Goal: Task Accomplishment & Management: Complete application form

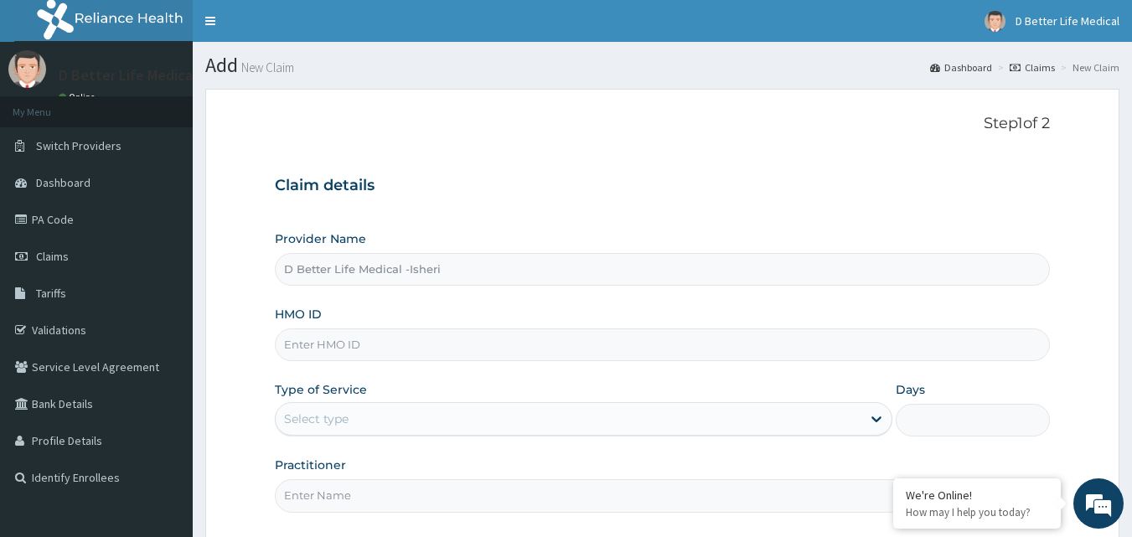
click at [326, 346] on input "HMO ID" at bounding box center [663, 344] width 776 height 33
click at [59, 216] on link "PA Code" at bounding box center [96, 219] width 193 height 37
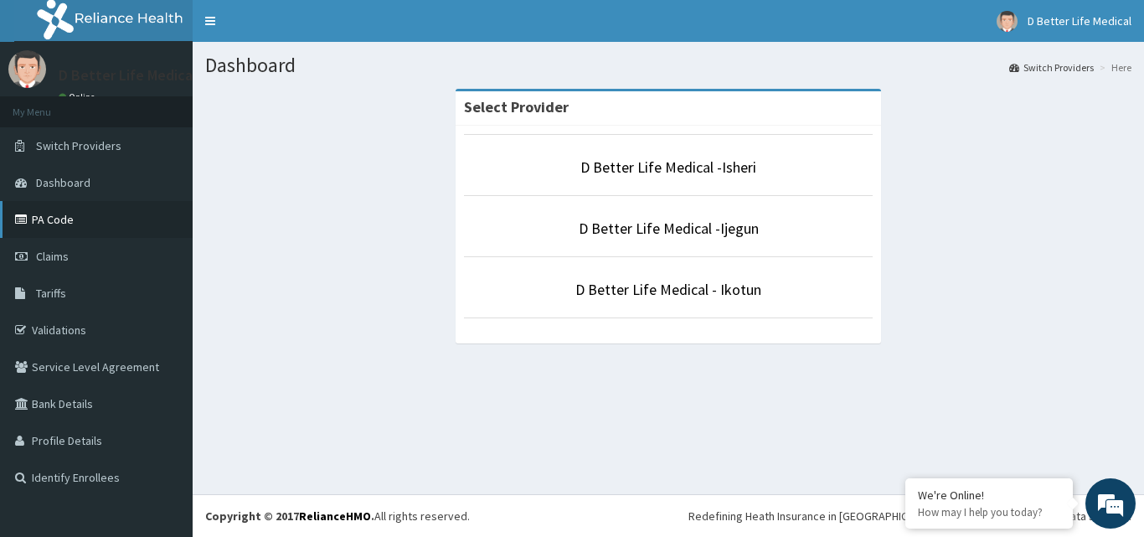
click at [58, 220] on link "PA Code" at bounding box center [96, 219] width 193 height 37
click at [660, 297] on link "D Better Life Medical - Ikotun" at bounding box center [668, 289] width 186 height 19
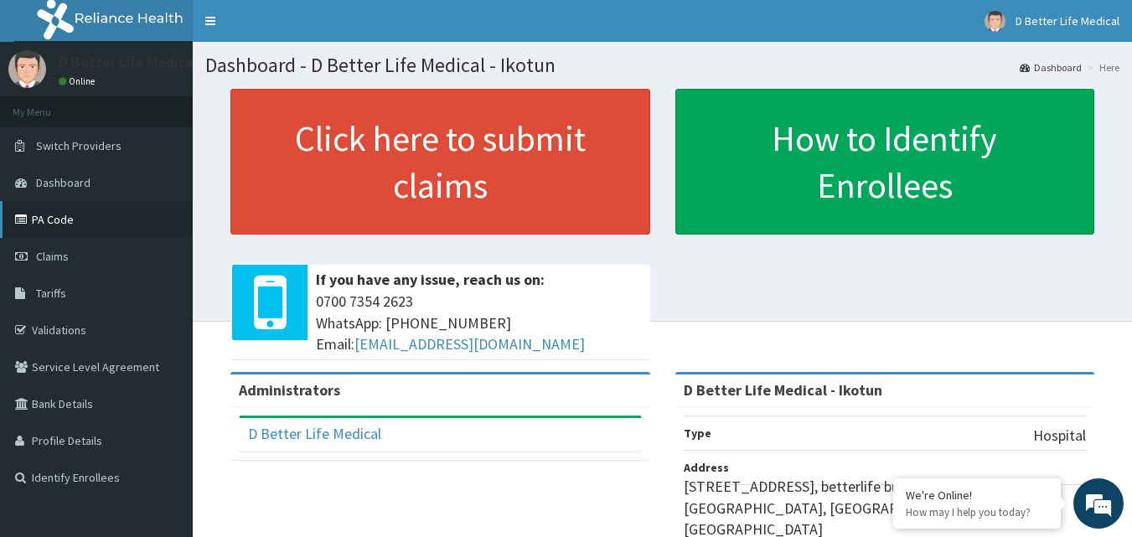
click at [53, 221] on link "PA Code" at bounding box center [96, 219] width 193 height 37
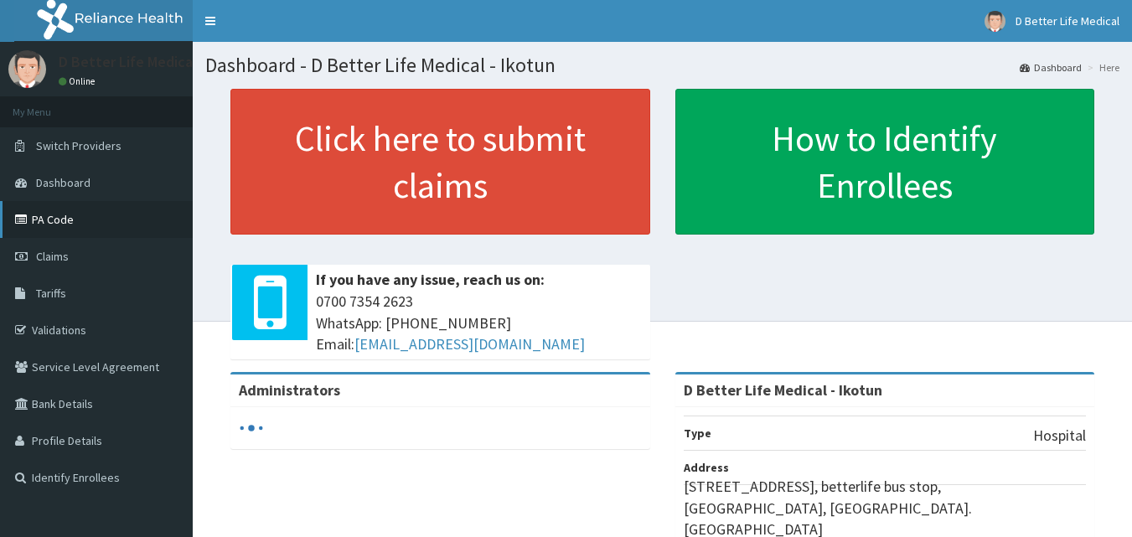
click at [87, 228] on link "PA Code" at bounding box center [96, 219] width 193 height 37
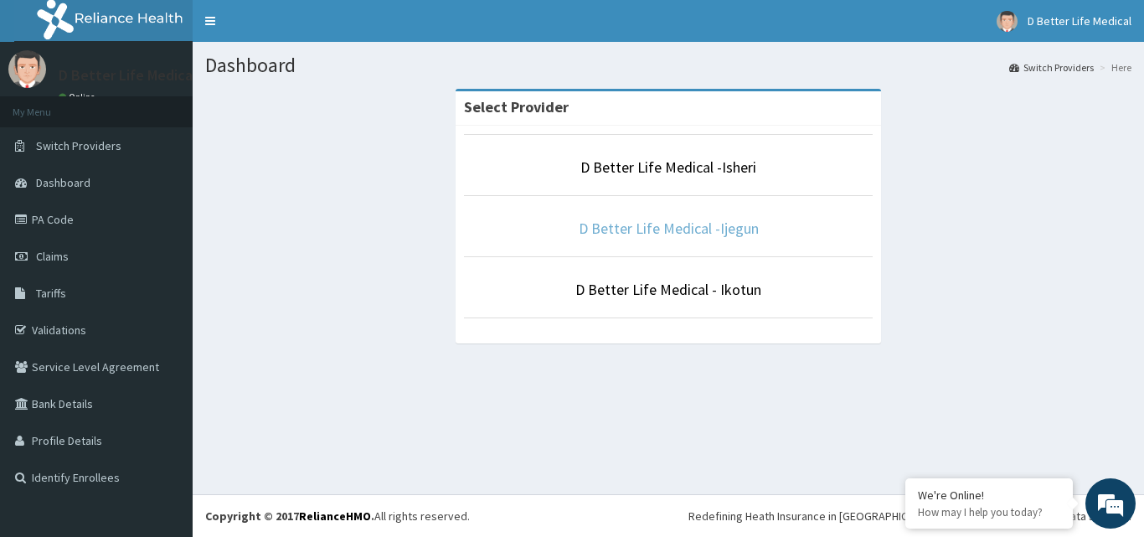
click at [749, 225] on link "D Better Life Medical -Ijegun" at bounding box center [669, 228] width 180 height 19
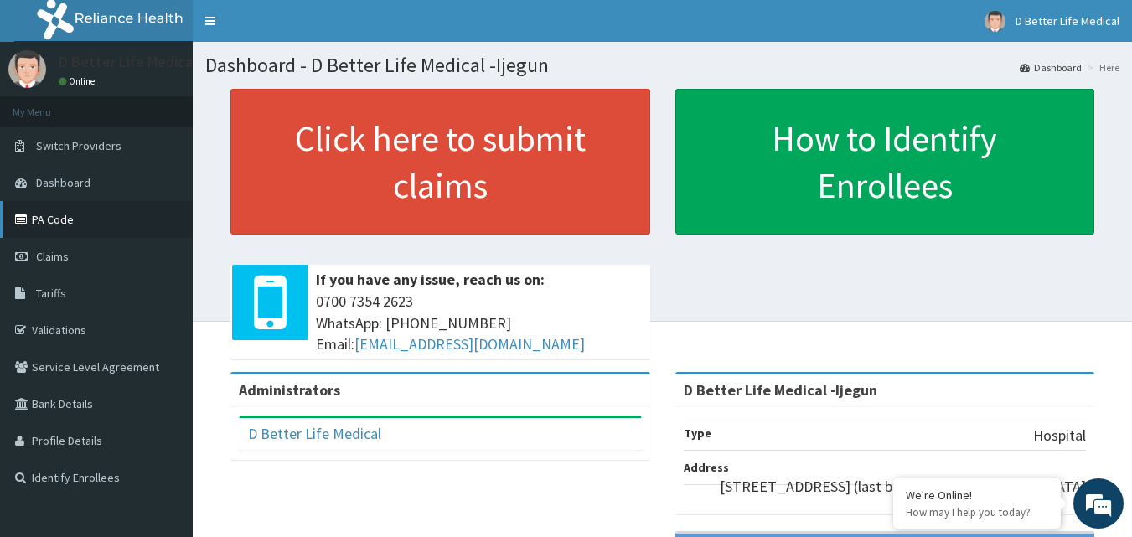
click at [59, 219] on link "PA Code" at bounding box center [96, 219] width 193 height 37
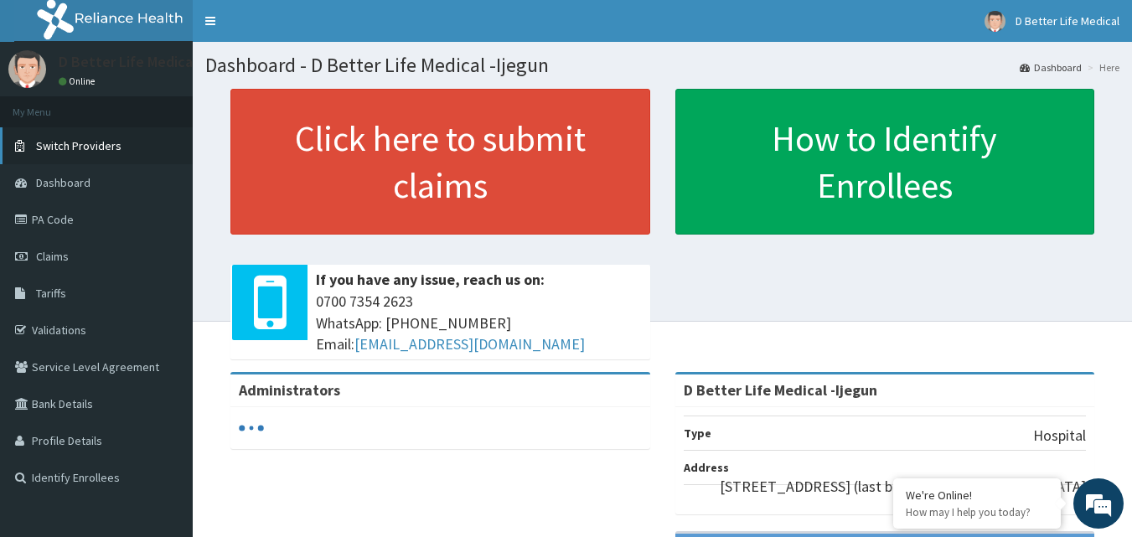
click at [56, 136] on link "Switch Providers" at bounding box center [96, 145] width 193 height 37
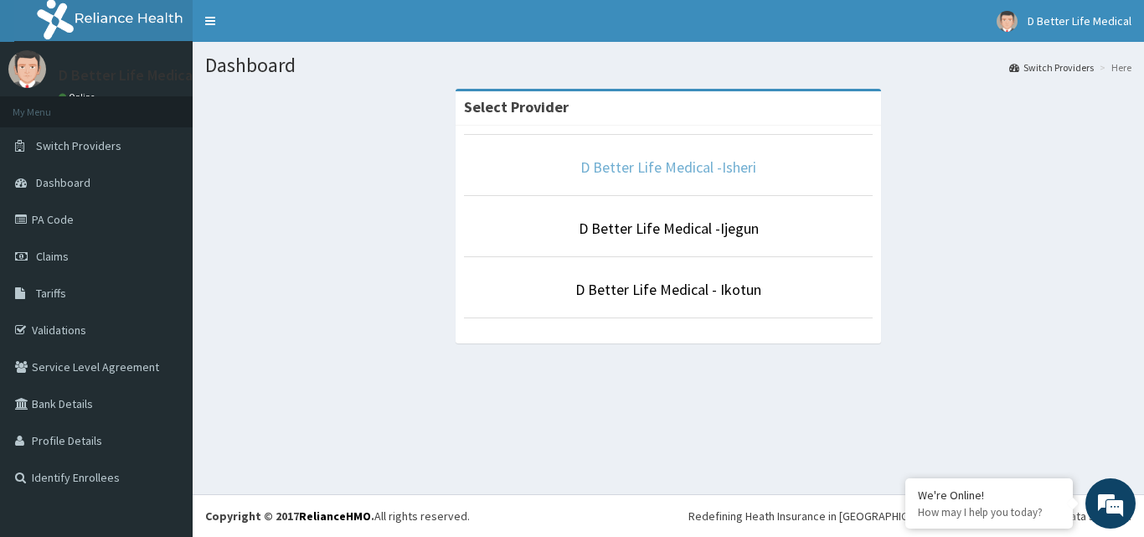
click at [652, 165] on link "D Better Life Medical -Isheri" at bounding box center [669, 166] width 176 height 19
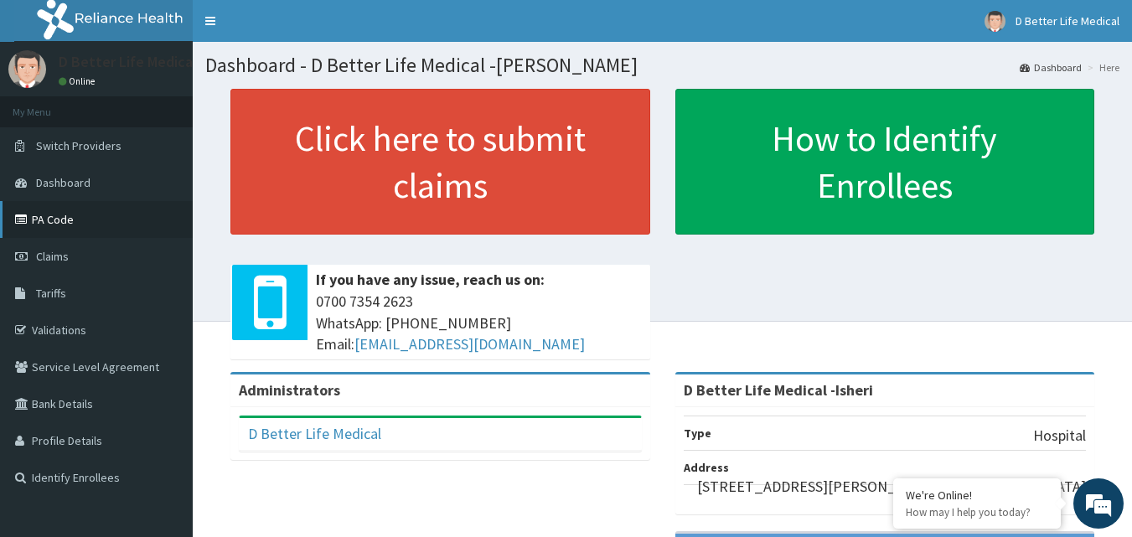
click at [52, 220] on link "PA Code" at bounding box center [96, 219] width 193 height 37
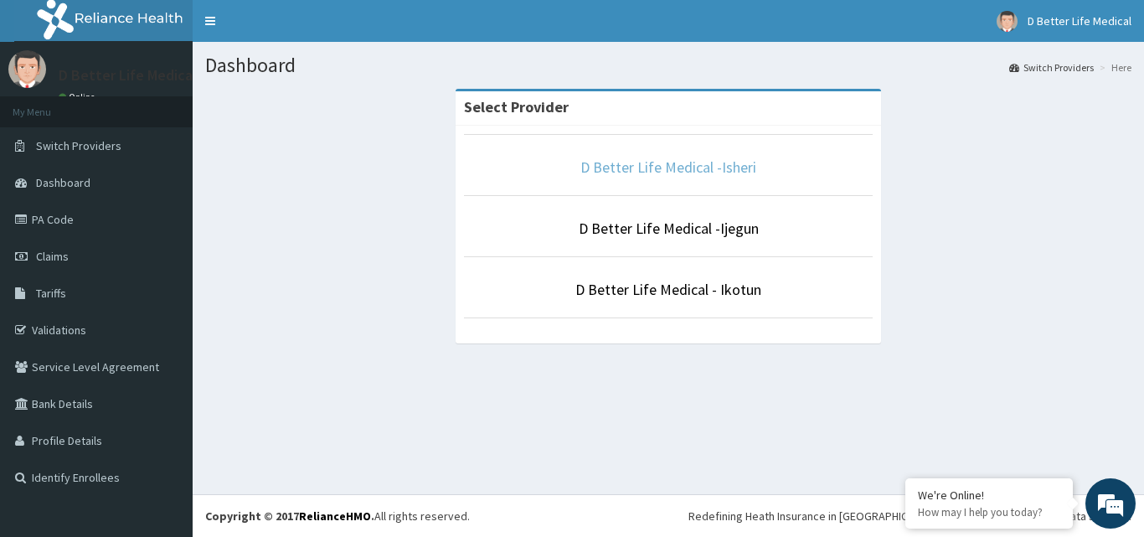
click at [647, 168] on link "D Better Life Medical -Isheri" at bounding box center [669, 166] width 176 height 19
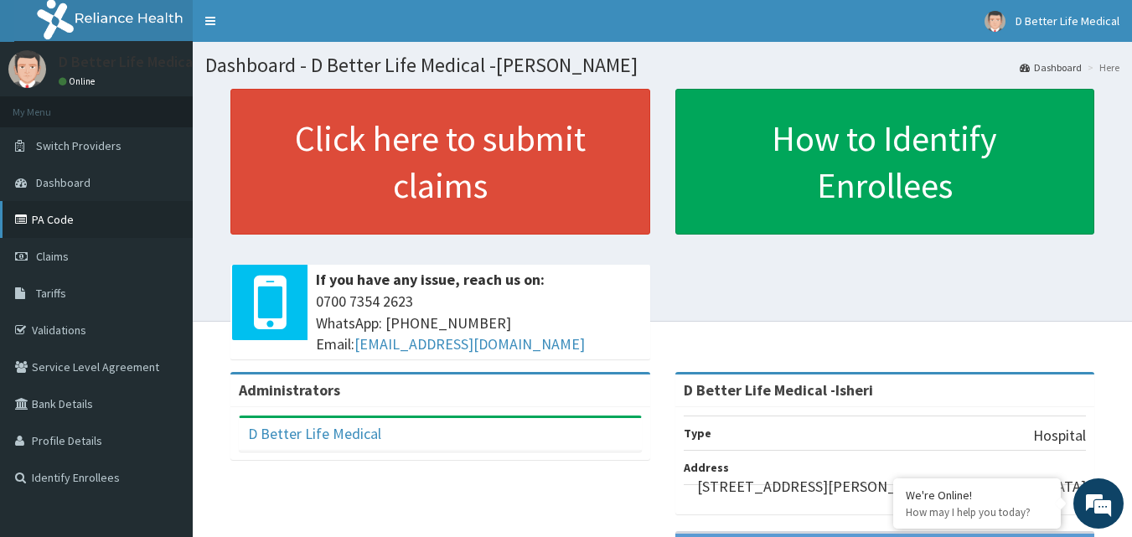
click at [64, 219] on link "PA Code" at bounding box center [96, 219] width 193 height 37
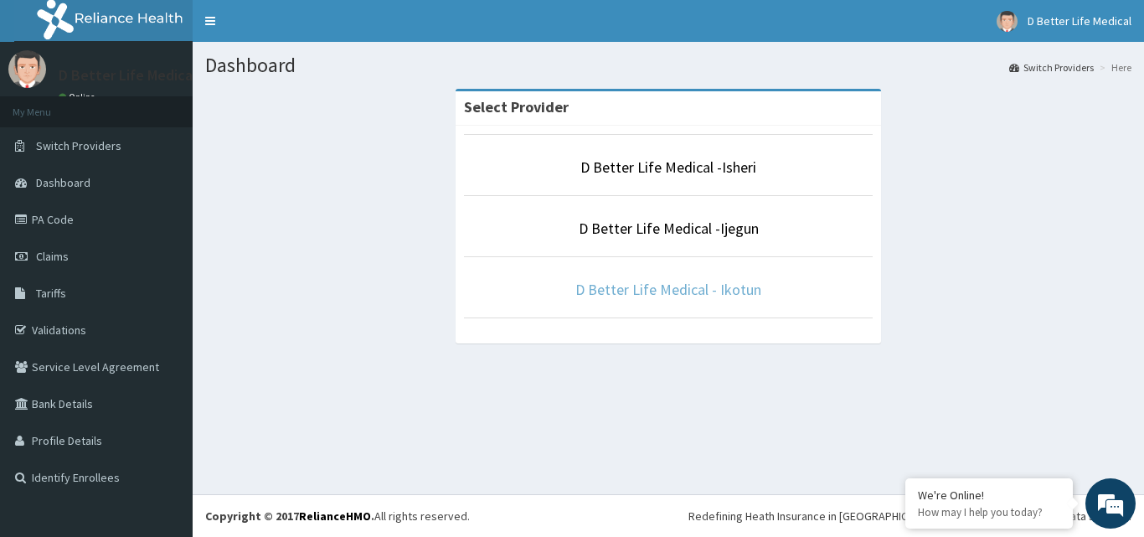
click at [640, 294] on link "D Better Life Medical - Ikotun" at bounding box center [668, 289] width 186 height 19
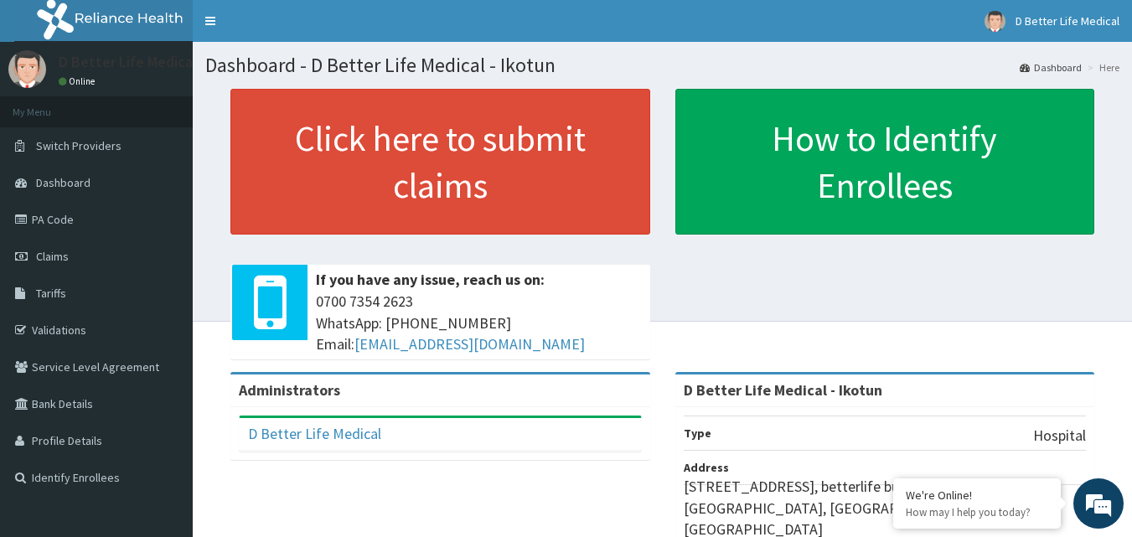
click at [640, 294] on span "[PHONE_NUMBER] WhatsApp: 017001580 Email: [EMAIL_ADDRESS][DOMAIN_NAME]" at bounding box center [479, 323] width 326 height 65
click at [49, 222] on link "PA Code" at bounding box center [96, 219] width 193 height 37
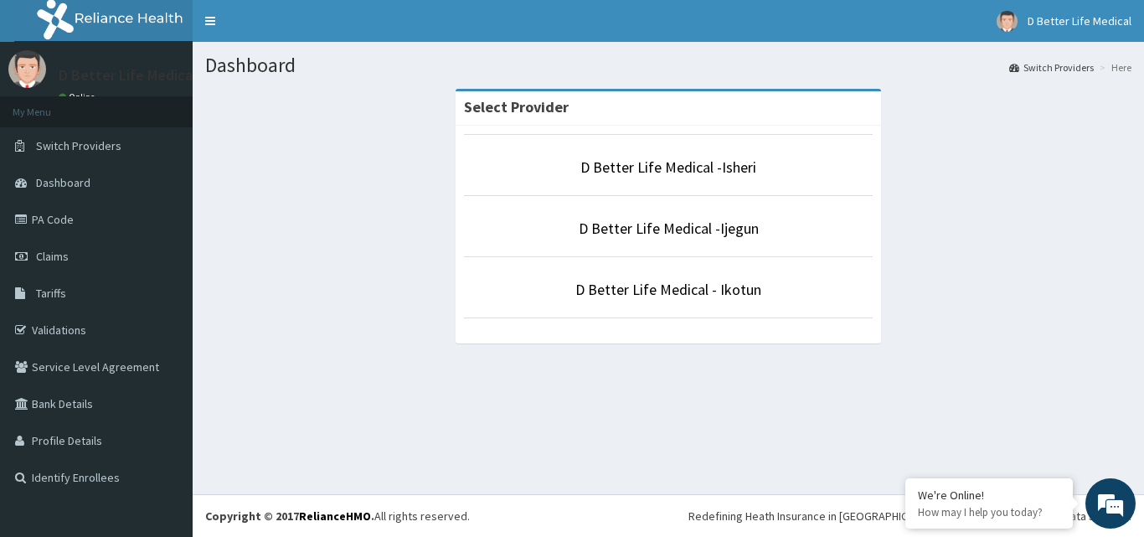
click at [640, 279] on p "D Better Life Medical - Ikotun" at bounding box center [668, 290] width 409 height 22
click at [640, 281] on link "D Better Life Medical - Ikotun" at bounding box center [668, 289] width 186 height 19
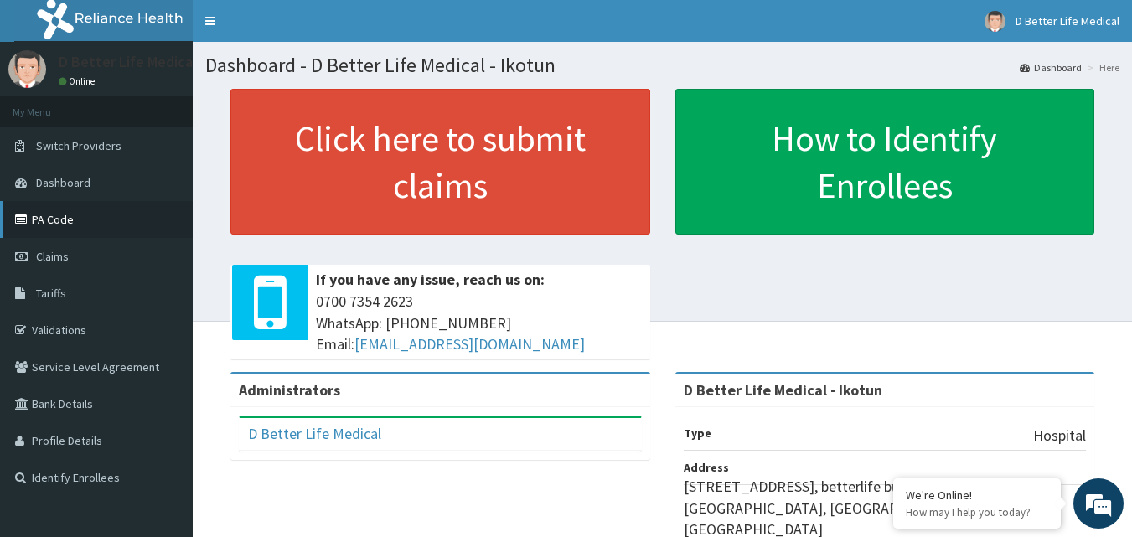
click at [44, 215] on link "PA Code" at bounding box center [96, 219] width 193 height 37
click at [48, 220] on link "PA Code" at bounding box center [96, 219] width 193 height 37
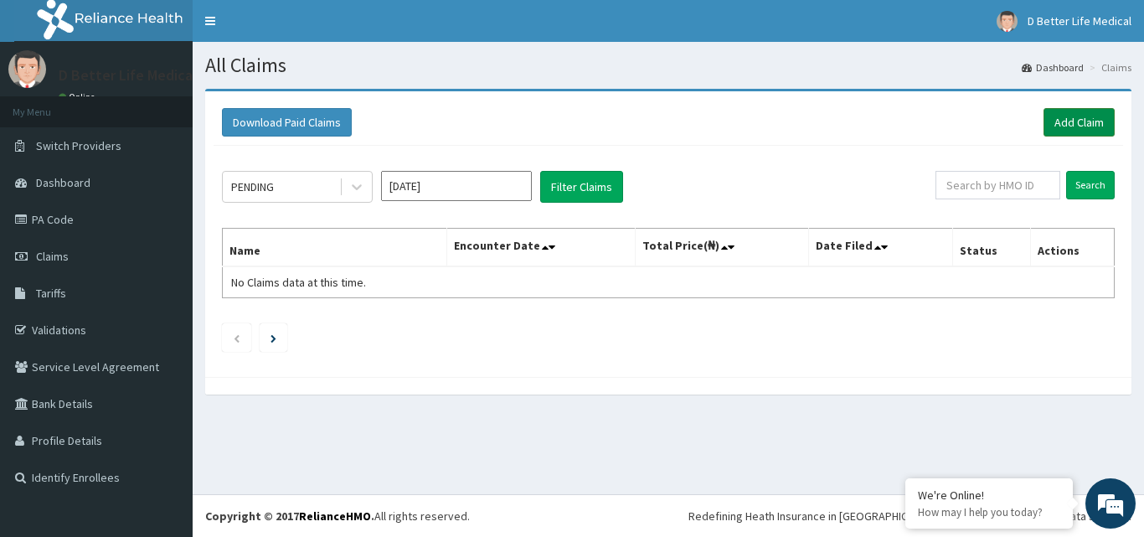
click at [1075, 118] on link "Add Claim" at bounding box center [1079, 122] width 71 height 28
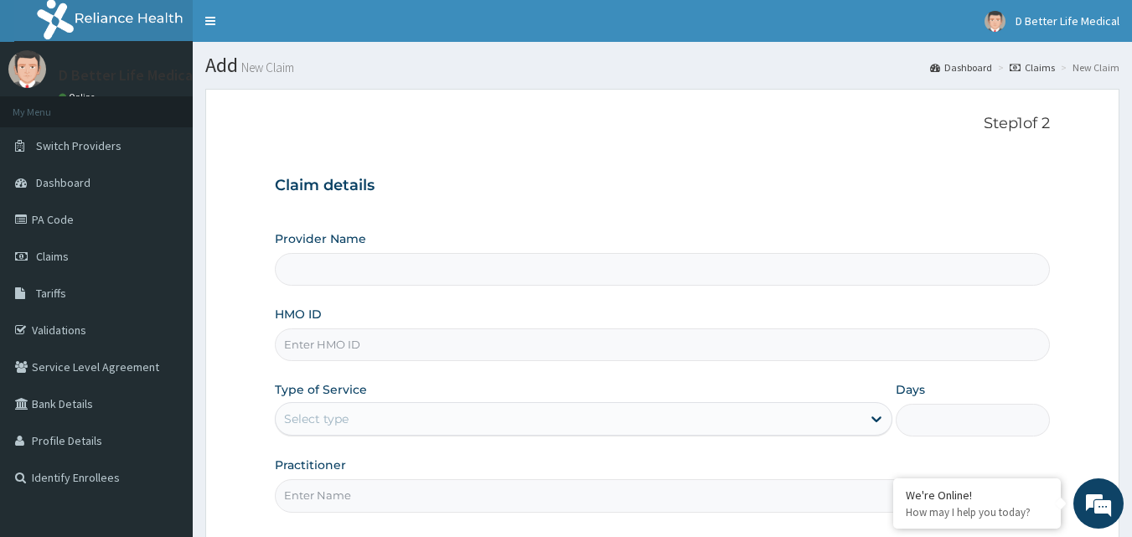
click at [628, 350] on input "HMO ID" at bounding box center [663, 344] width 776 height 33
type input "D Better Life Medical - Ikotun"
paste input "IEI/10116/A"
type input "IEI/10116/A"
click at [619, 411] on div "Select type" at bounding box center [569, 418] width 586 height 27
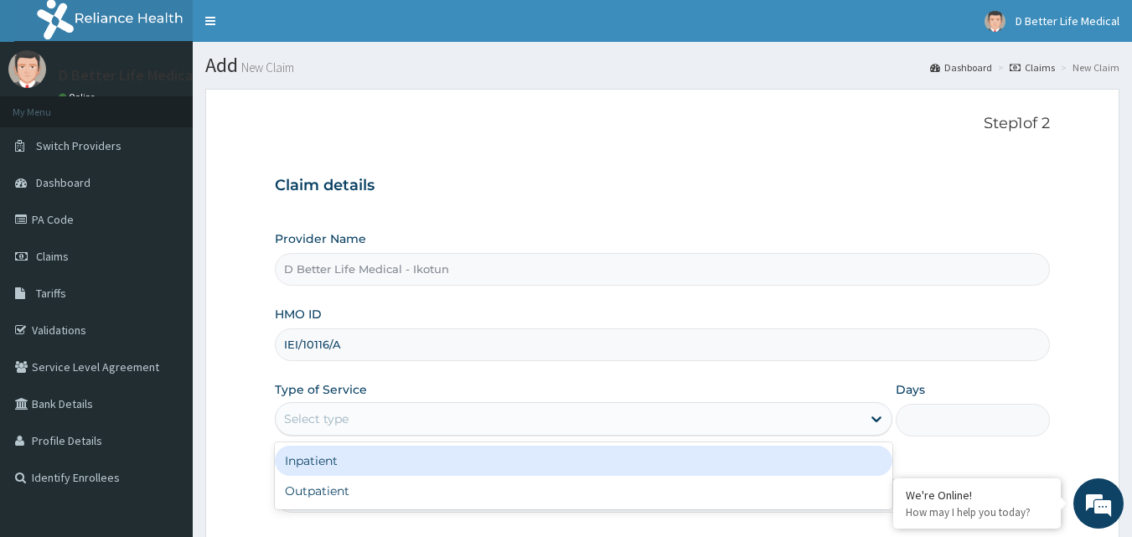
click at [591, 459] on div "Inpatient" at bounding box center [583, 461] width 617 height 30
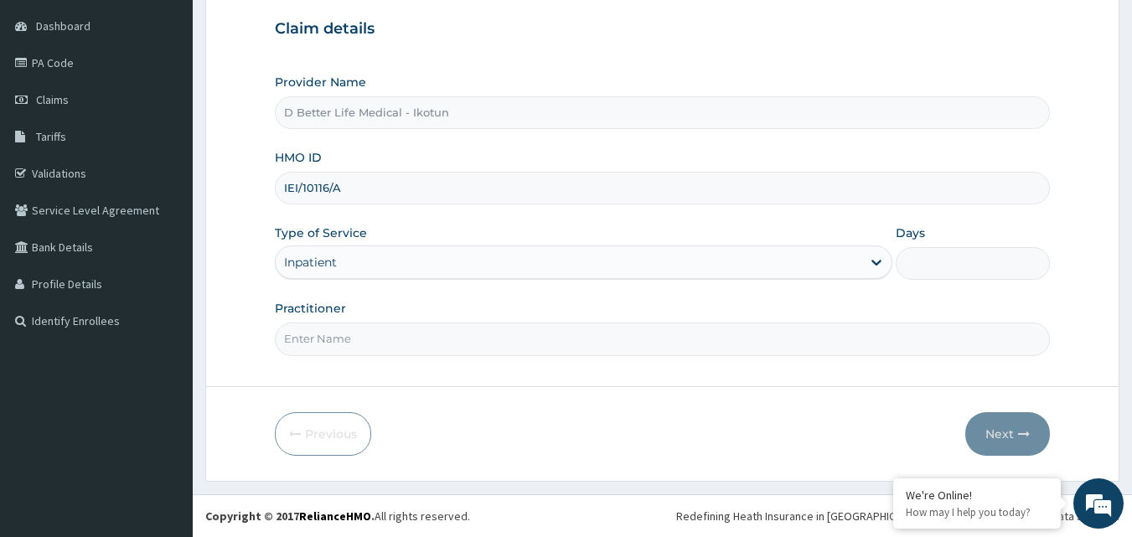
click at [1013, 262] on input "Days" at bounding box center [972, 263] width 154 height 33
type input "2"
click at [859, 334] on input "Practitioner" at bounding box center [663, 339] width 776 height 33
type input "DR ABIKOYA"
click at [1015, 433] on button "Next" at bounding box center [1007, 434] width 85 height 44
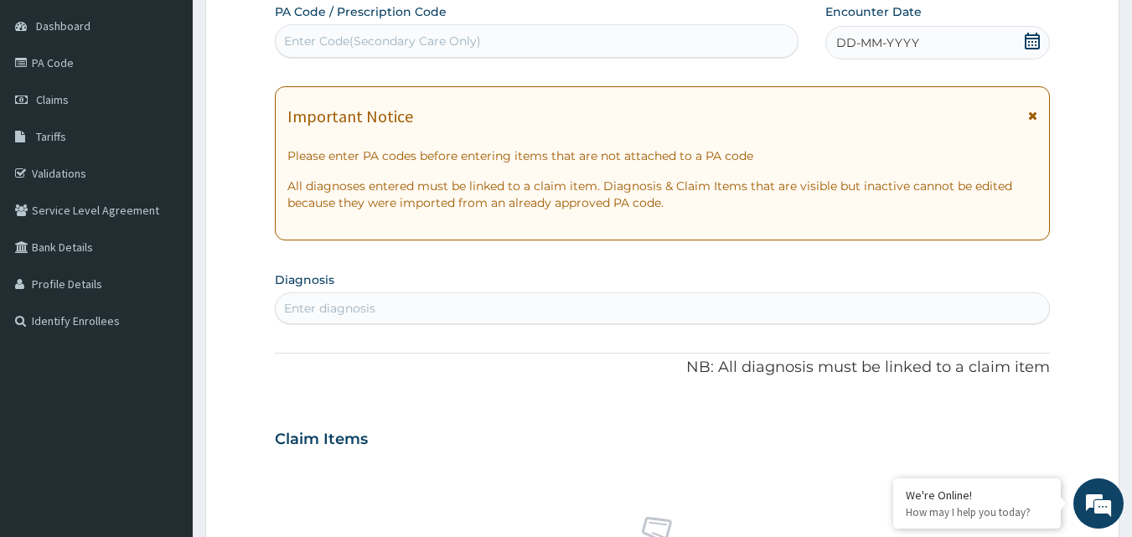
click at [1028, 47] on icon at bounding box center [1032, 41] width 17 height 17
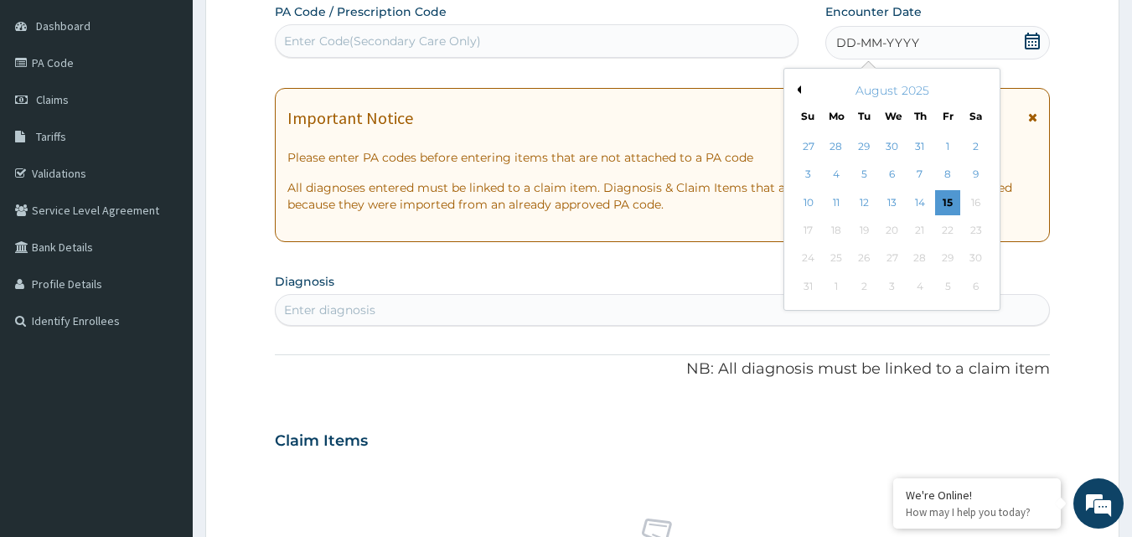
click at [802, 88] on div "August 2025" at bounding box center [892, 90] width 202 height 17
click at [800, 91] on button "Previous Month" at bounding box center [796, 89] width 8 height 8
click at [843, 255] on div "28" at bounding box center [835, 258] width 25 height 25
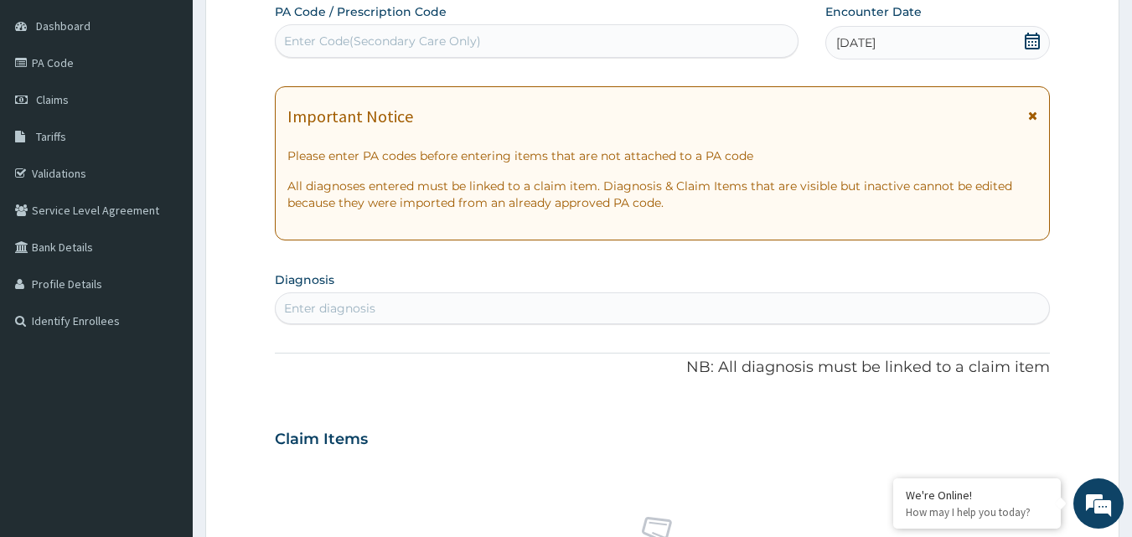
drag, startPoint x: 494, startPoint y: 47, endPoint x: 494, endPoint y: 36, distance: 10.9
click at [494, 36] on div "Enter Code(Secondary Care Only)" at bounding box center [537, 41] width 523 height 27
click at [464, 44] on div "Enter Code(Secondary Care Only)" at bounding box center [382, 41] width 197 height 17
click at [454, 32] on div "Enter Code(Secondary Care Only)" at bounding box center [537, 41] width 523 height 27
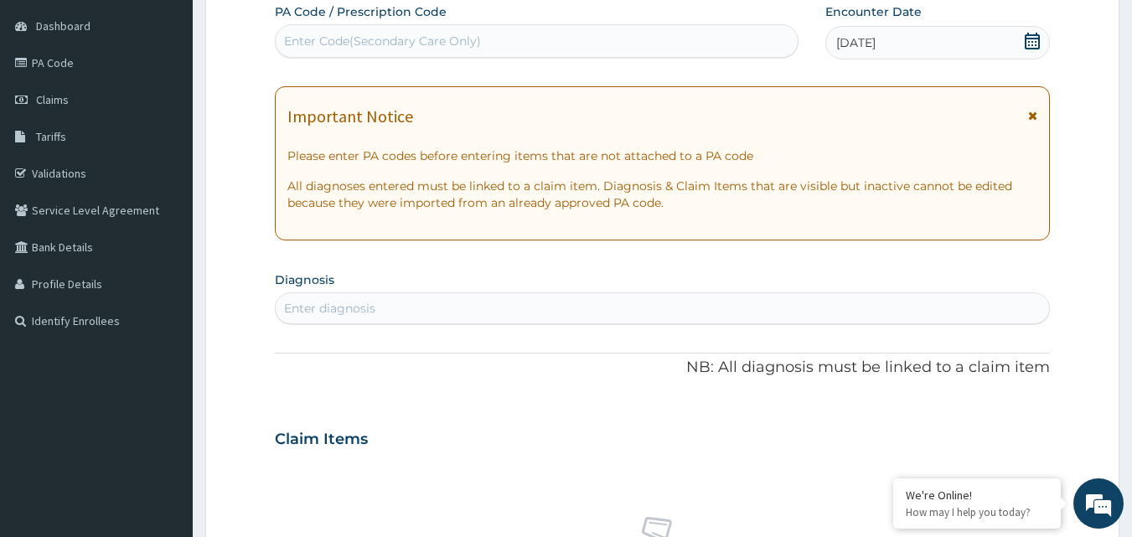
click at [454, 32] on div "Enter Code(Secondary Care Only)" at bounding box center [537, 41] width 523 height 27
paste input "PA/B7879C"
type input "PA/B7879C"
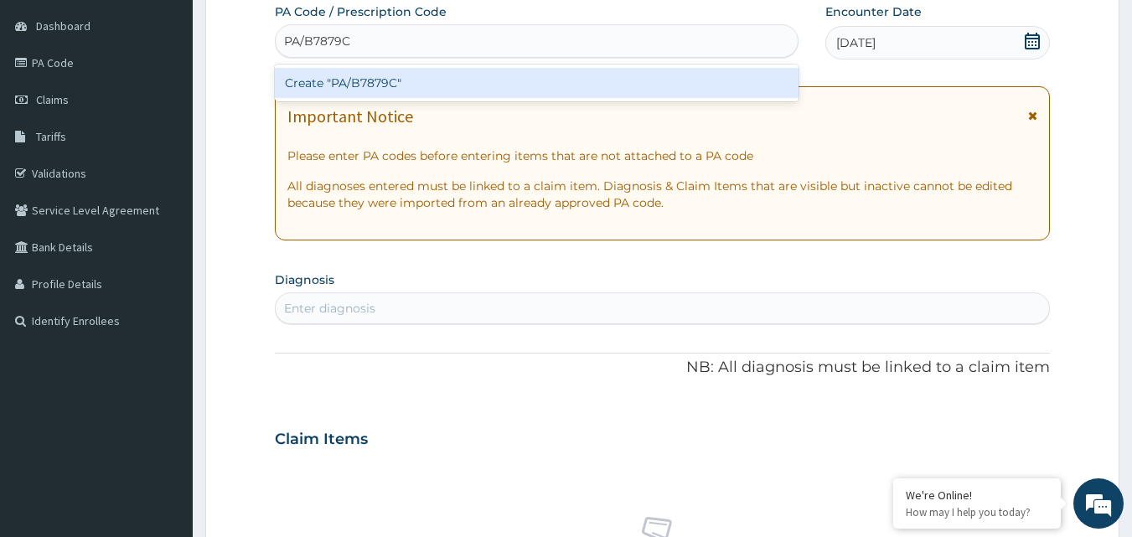
click at [371, 81] on div "Create "PA/B7879C"" at bounding box center [537, 83] width 524 height 30
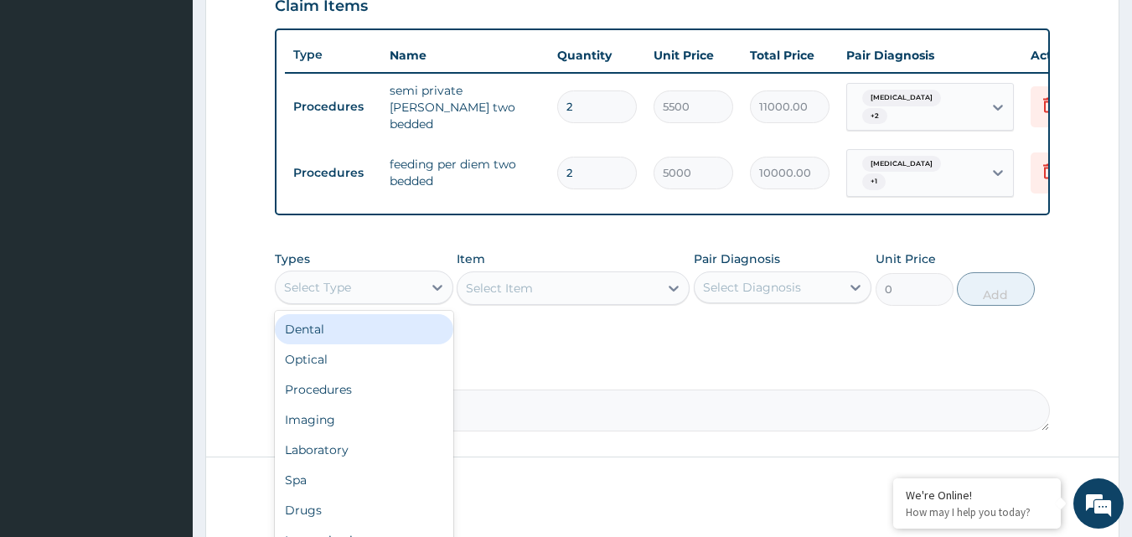
scroll to position [662, 0]
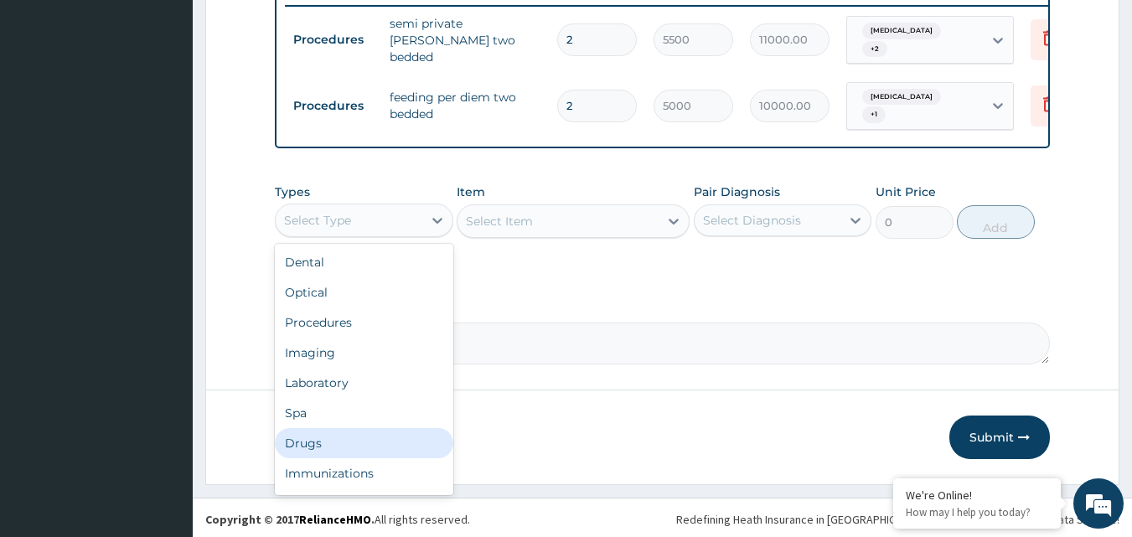
click at [308, 449] on div "Drugs" at bounding box center [364, 443] width 178 height 30
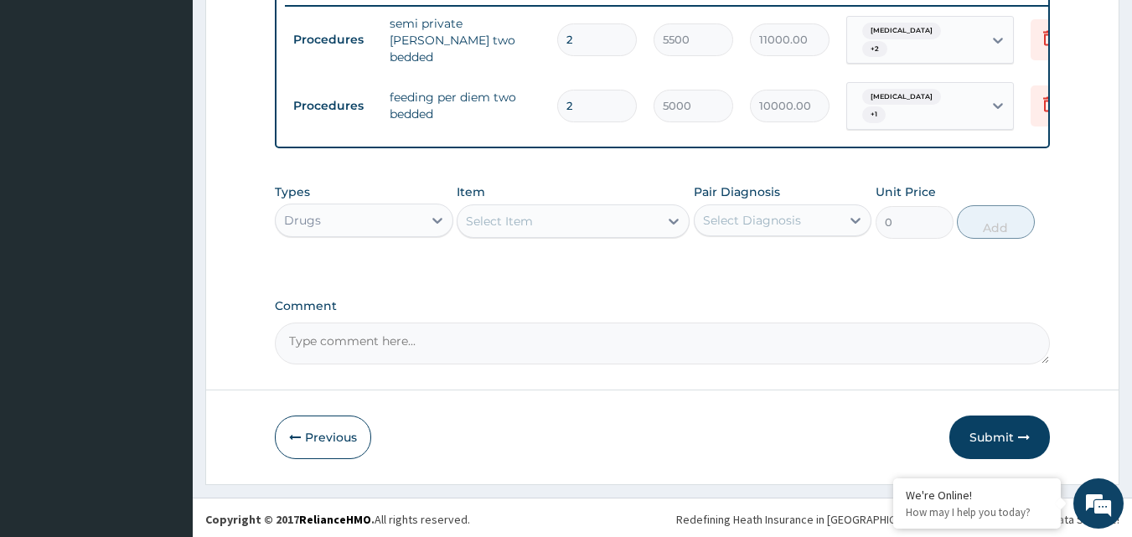
click at [634, 231] on div "Select Item" at bounding box center [573, 221] width 233 height 34
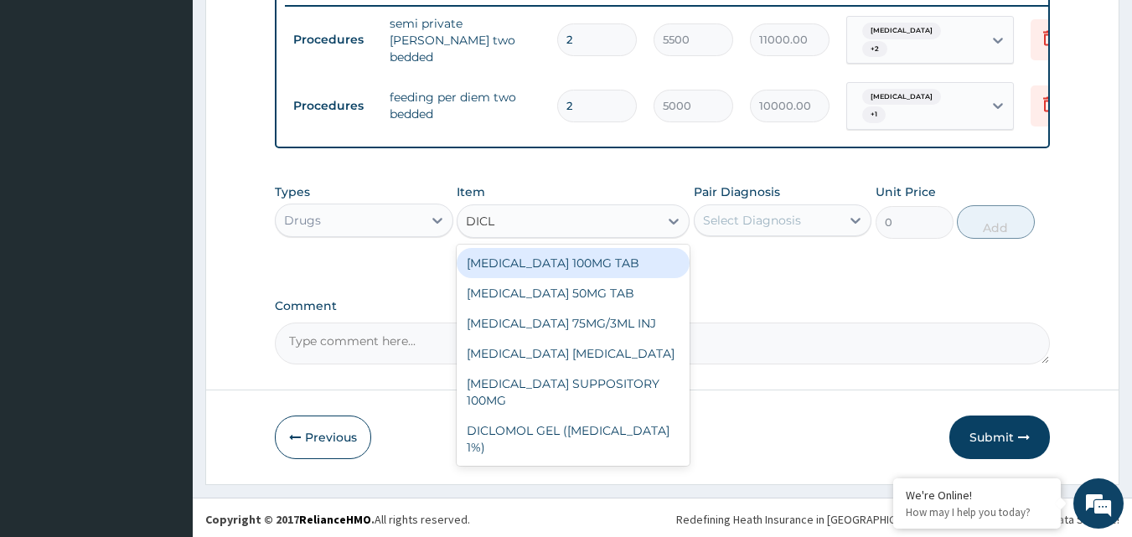
type input "DICLO"
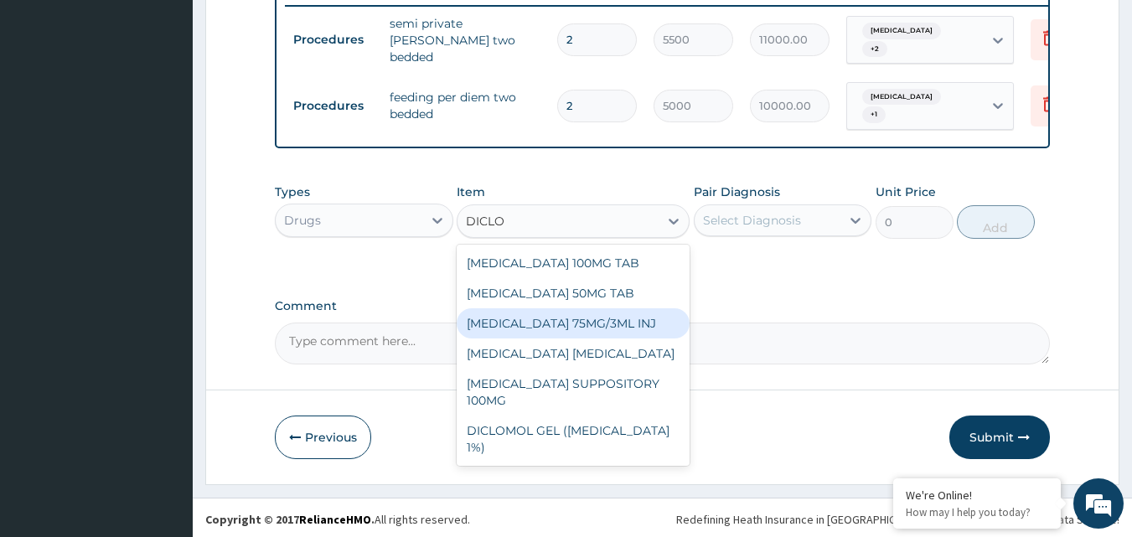
click at [622, 315] on div "DICLOFENAC 75MG/3ML INJ" at bounding box center [573, 323] width 233 height 30
type input "700"
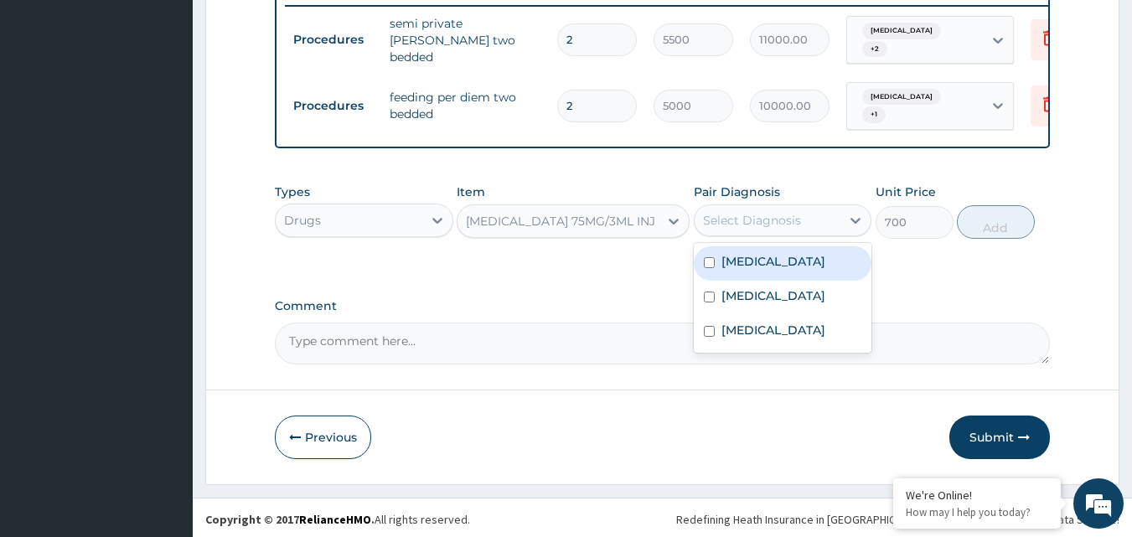
click at [797, 207] on div "Select Diagnosis" at bounding box center [767, 220] width 147 height 27
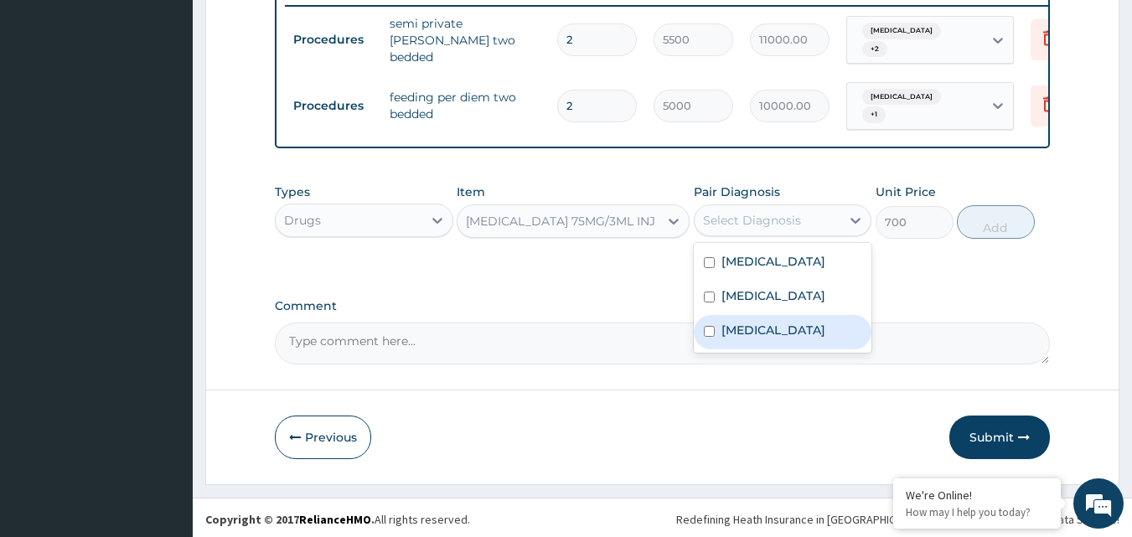
click at [760, 322] on label "Malaria" at bounding box center [773, 330] width 104 height 17
checkbox input "true"
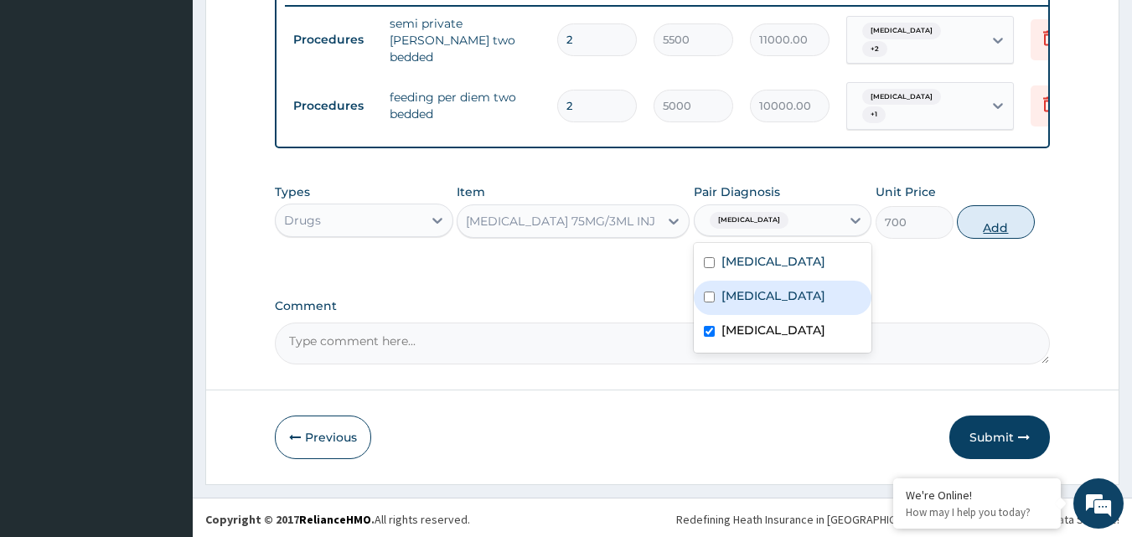
click at [991, 219] on button "Add" at bounding box center [996, 222] width 78 height 34
type input "0"
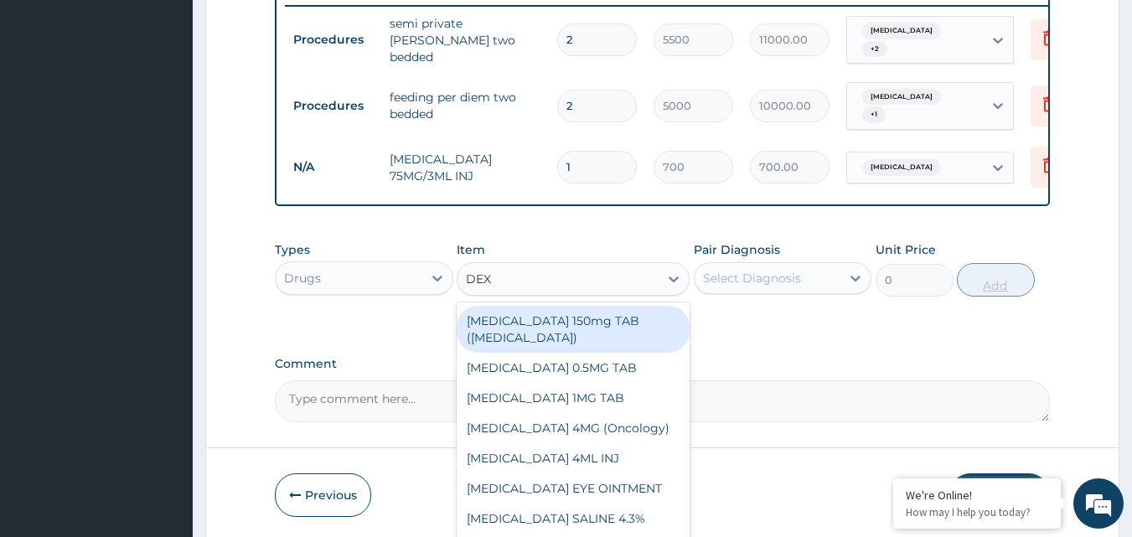
type input "DEXT"
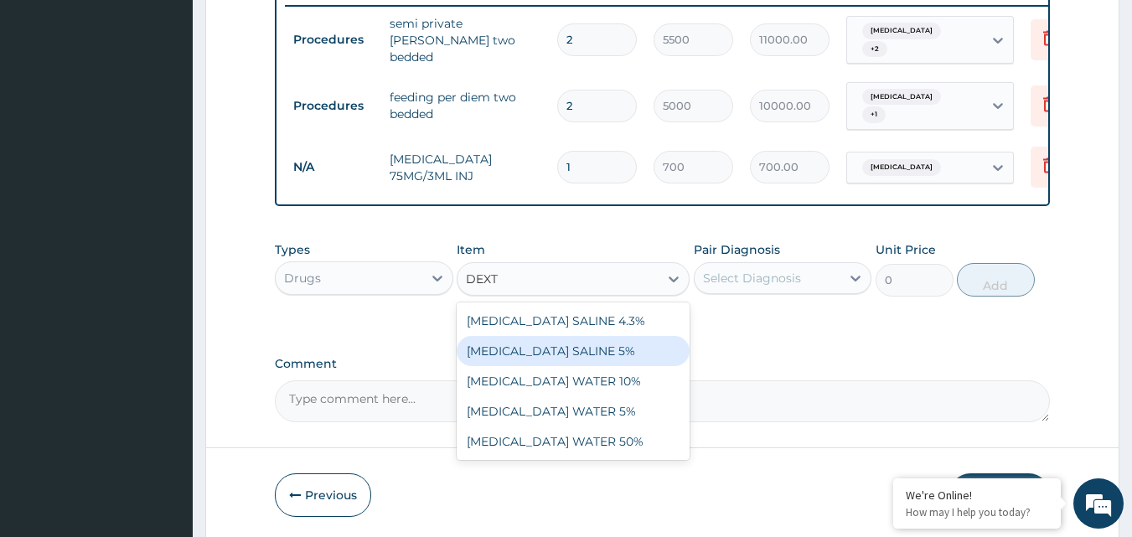
click at [634, 343] on div "DEXTROSE SALINE 5%" at bounding box center [573, 351] width 233 height 30
type input "1312.5"
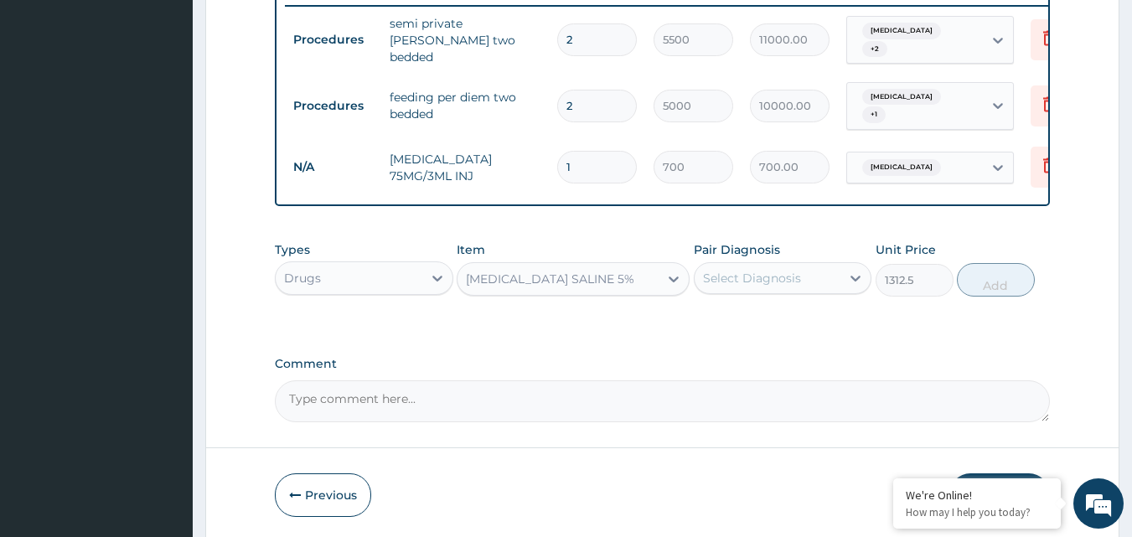
click at [747, 270] on div "Select Diagnosis" at bounding box center [752, 278] width 98 height 17
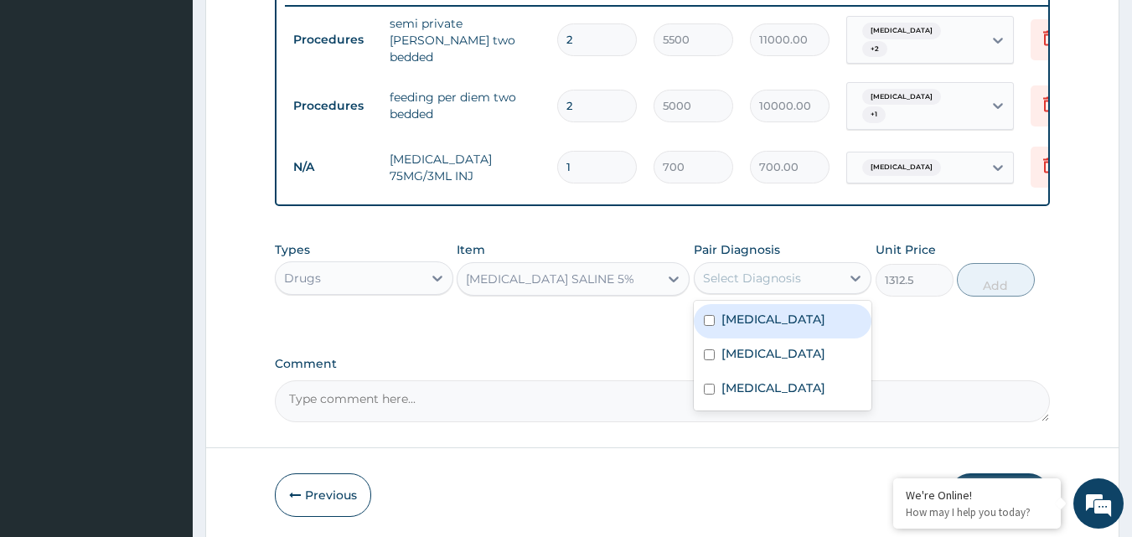
click at [745, 311] on label "Typhoid fever" at bounding box center [773, 319] width 104 height 17
checkbox input "true"
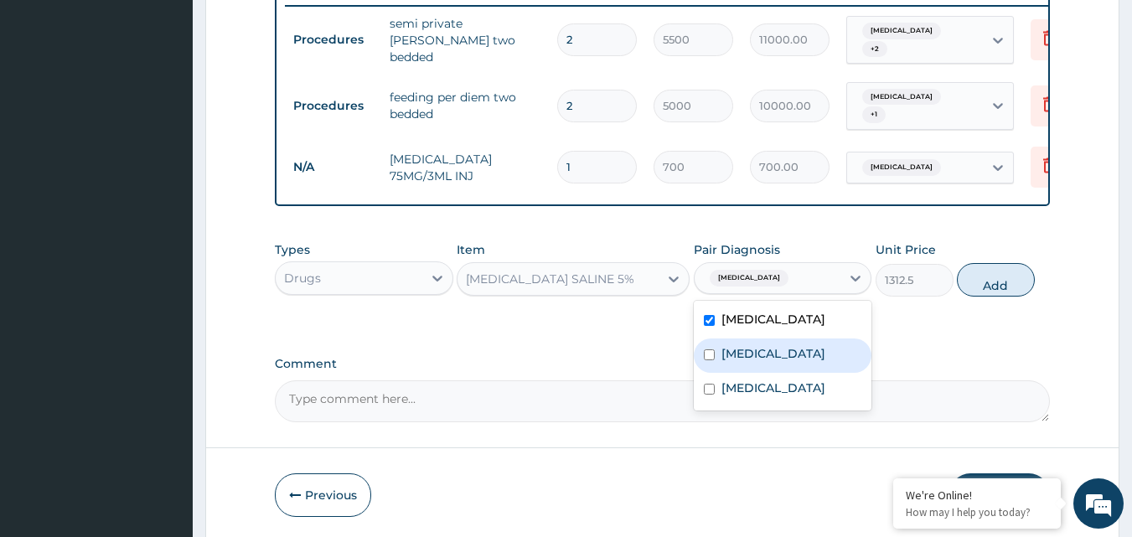
click at [743, 346] on label "Bacterial sepsis" at bounding box center [773, 353] width 104 height 17
checkbox input "true"
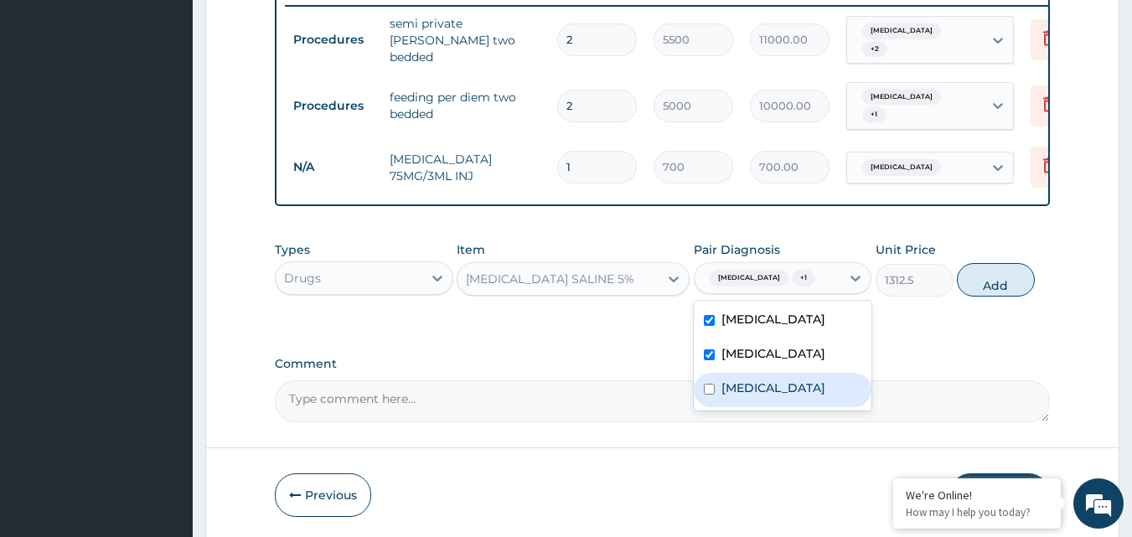
click at [738, 385] on label "Malaria" at bounding box center [773, 387] width 104 height 17
checkbox input "true"
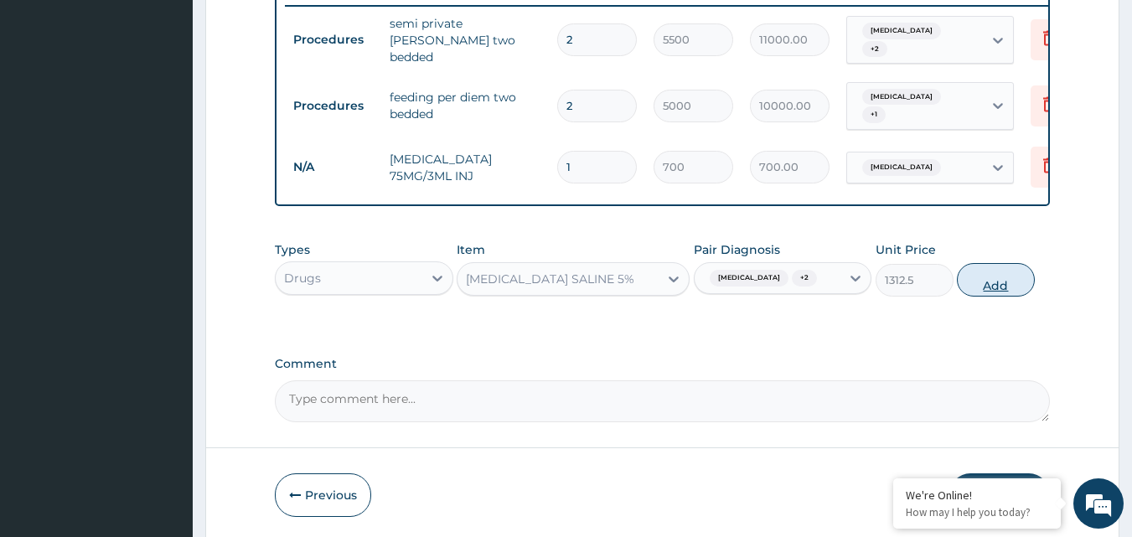
click at [984, 283] on button "Add" at bounding box center [996, 280] width 78 height 34
type input "0"
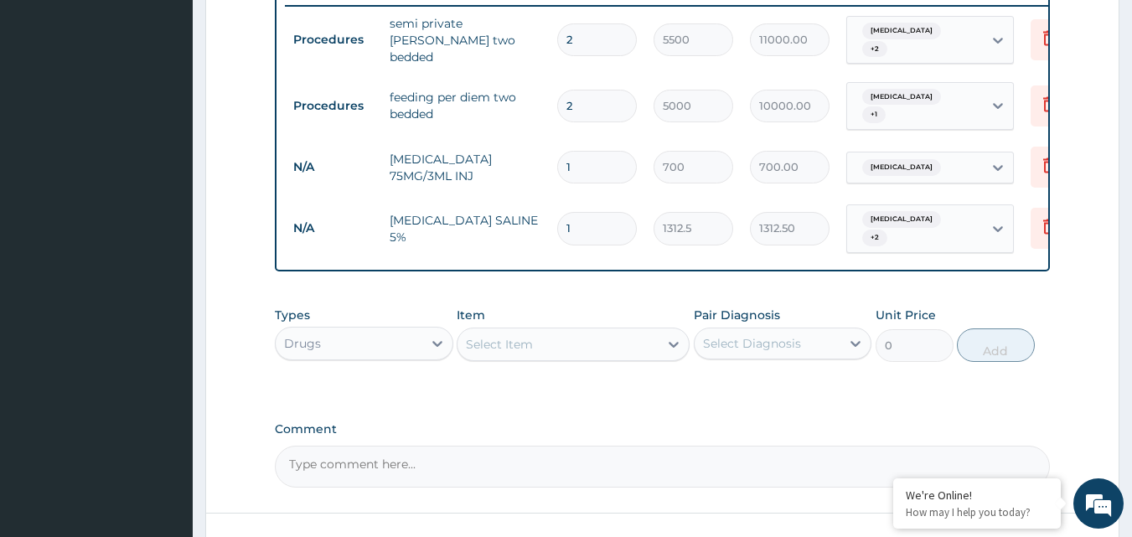
click at [639, 340] on div "Select Item" at bounding box center [557, 344] width 201 height 27
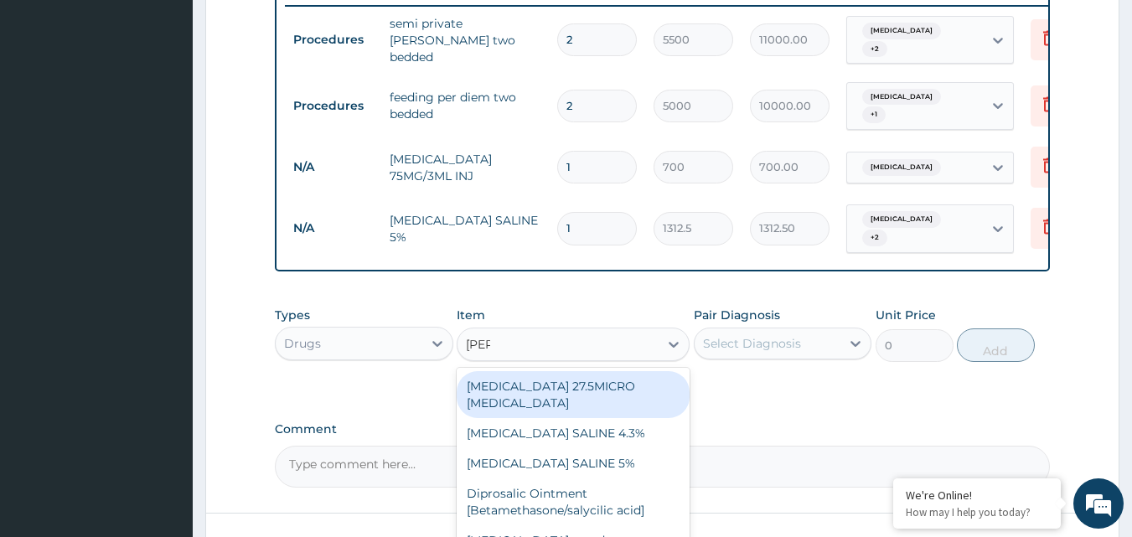
type input "SALI"
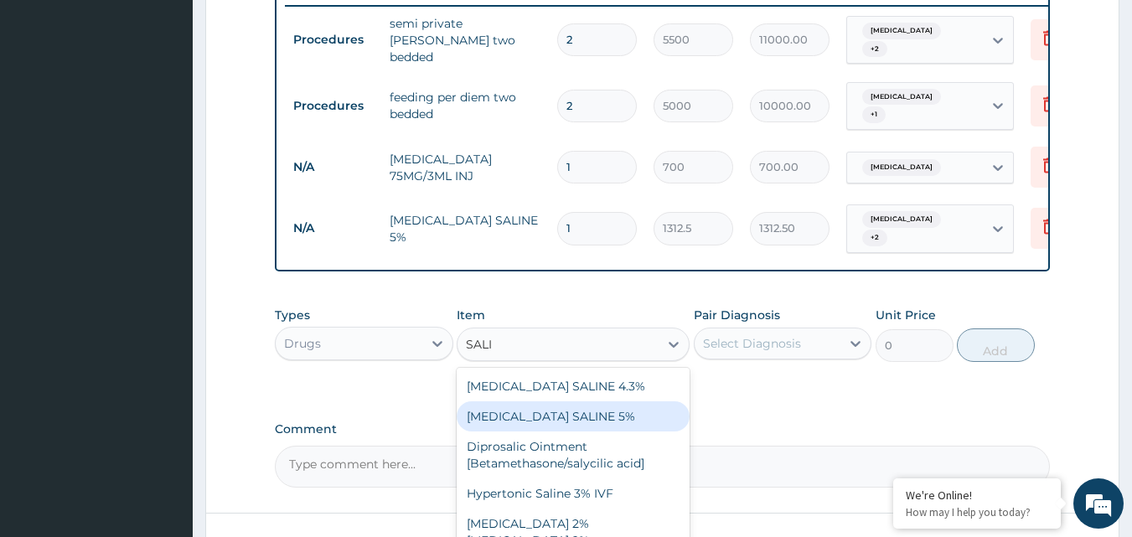
click at [599, 401] on div "DEXTROSE SALINE 5%" at bounding box center [573, 416] width 233 height 30
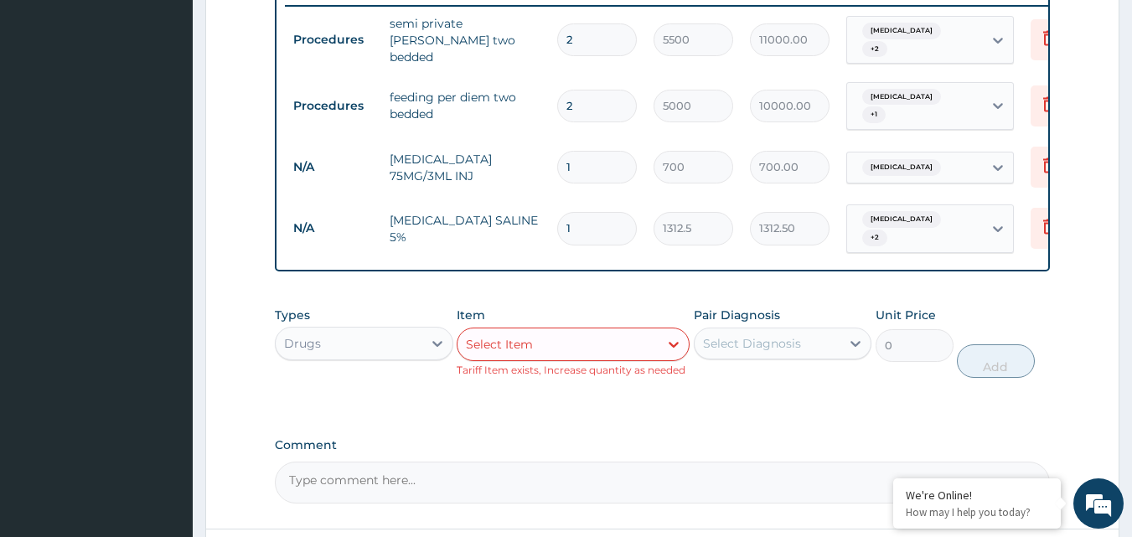
click at [586, 341] on div "Select Item" at bounding box center [557, 344] width 201 height 27
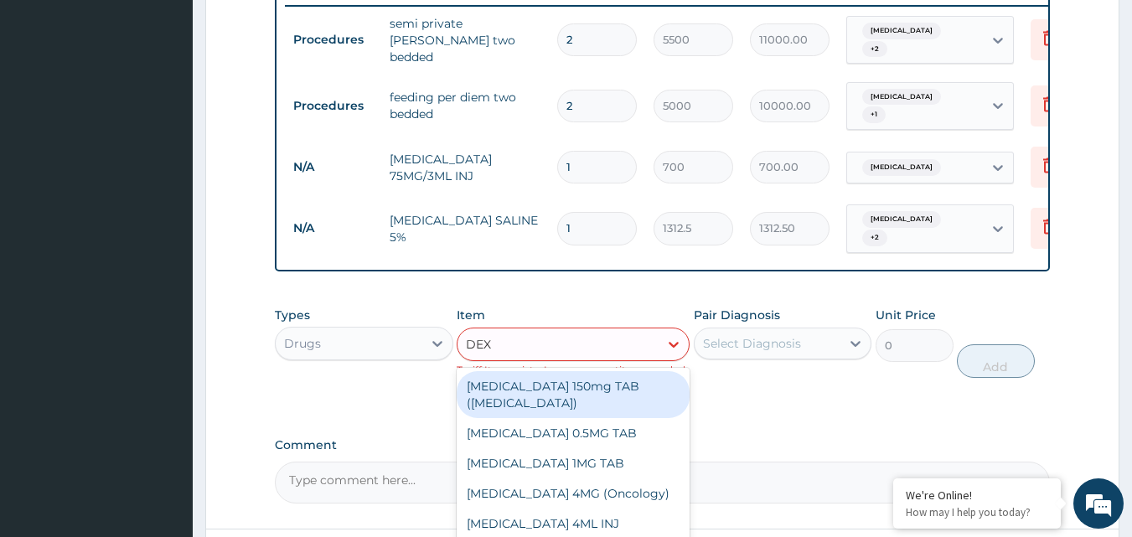
type input "DEXT"
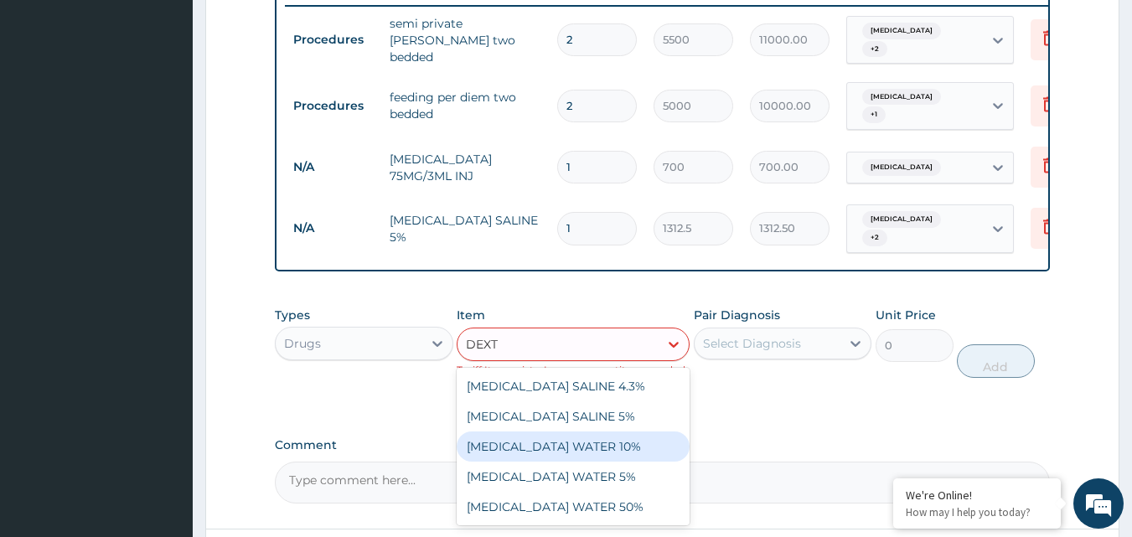
click at [566, 438] on div "DEXTROSE WATER 10%" at bounding box center [573, 446] width 233 height 30
type input "1312.5"
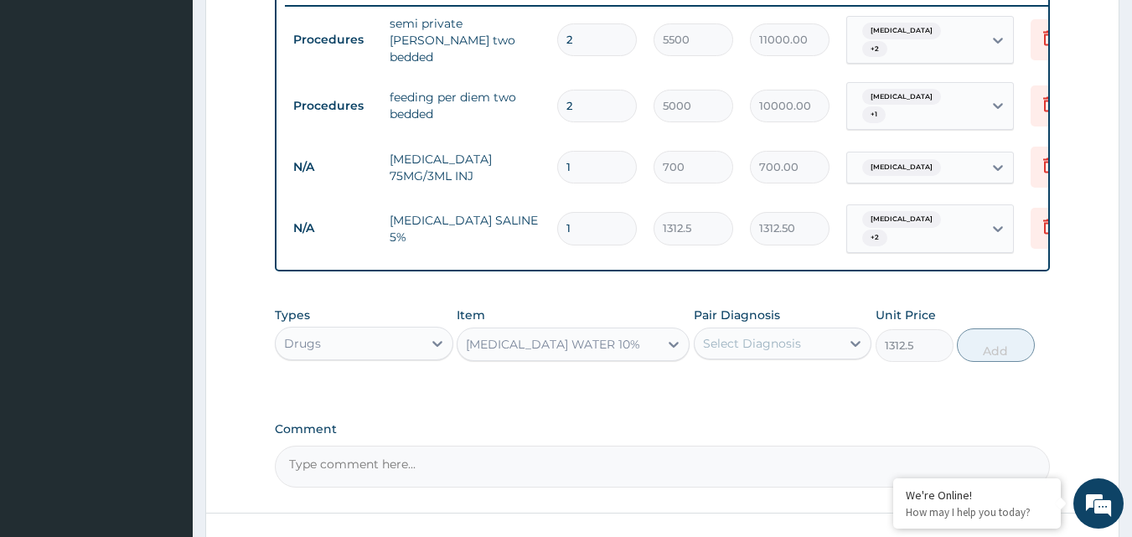
click at [817, 337] on div "Select Diagnosis" at bounding box center [767, 343] width 147 height 27
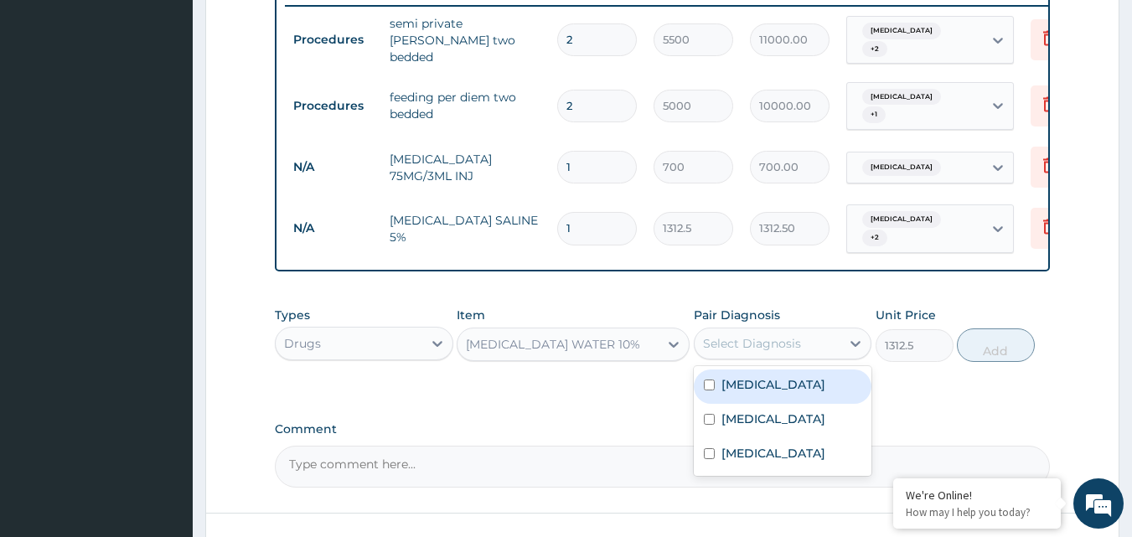
click at [807, 369] on div "Typhoid fever" at bounding box center [783, 386] width 178 height 34
checkbox input "true"
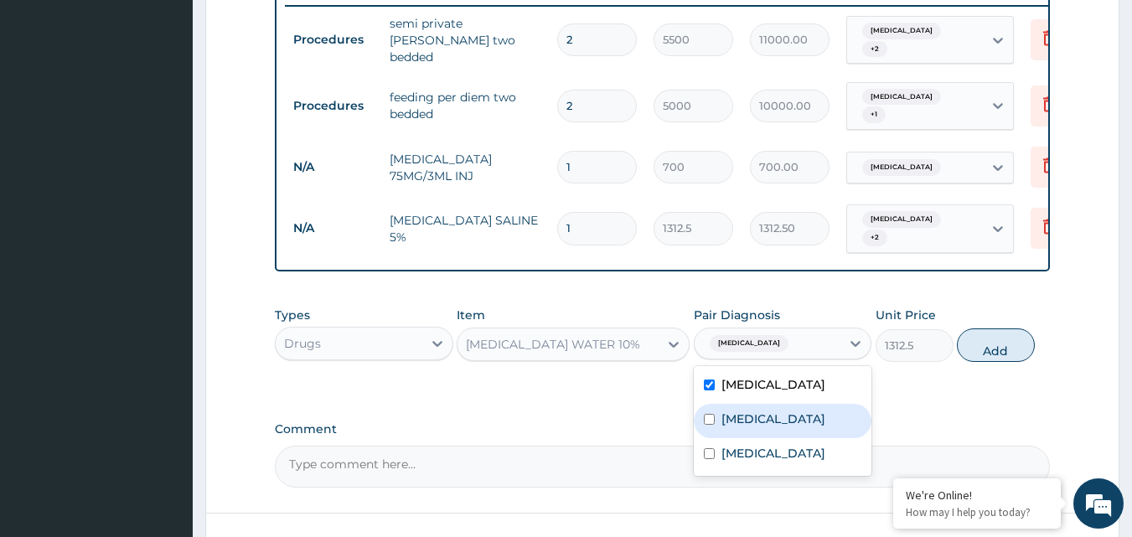
click at [794, 410] on label "Bacterial sepsis" at bounding box center [773, 418] width 104 height 17
checkbox input "true"
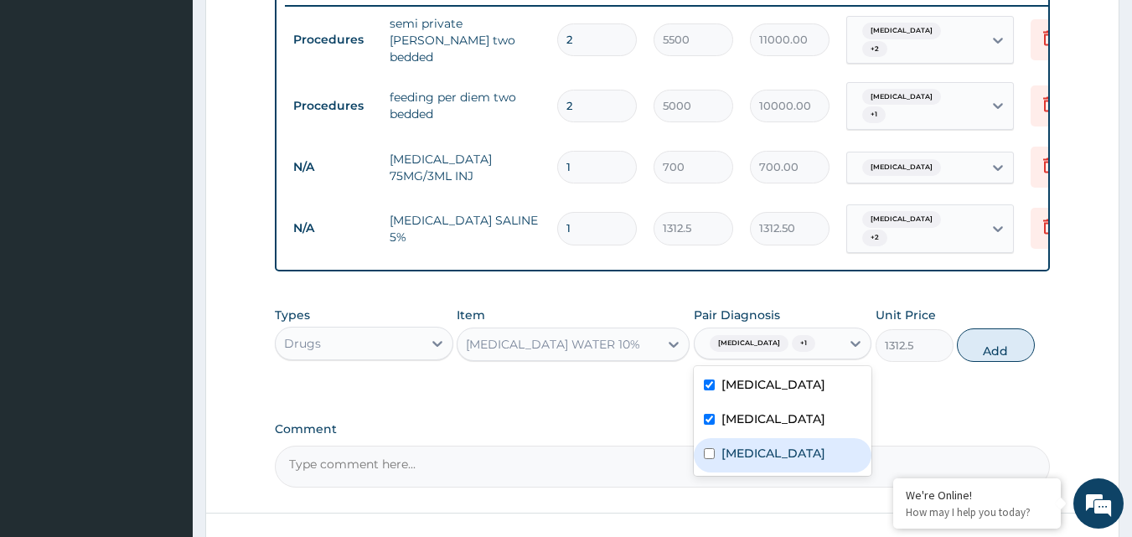
click at [776, 444] on div "Malaria" at bounding box center [783, 455] width 178 height 34
checkbox input "true"
click at [1000, 340] on button "Add" at bounding box center [996, 345] width 78 height 34
type input "0"
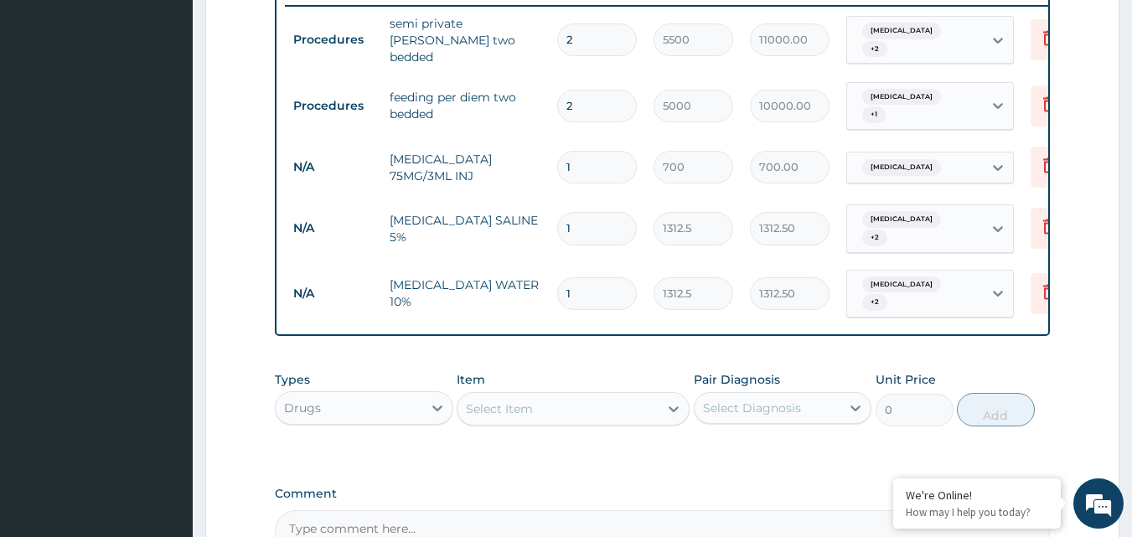
click at [587, 395] on div "Select Item" at bounding box center [557, 408] width 201 height 27
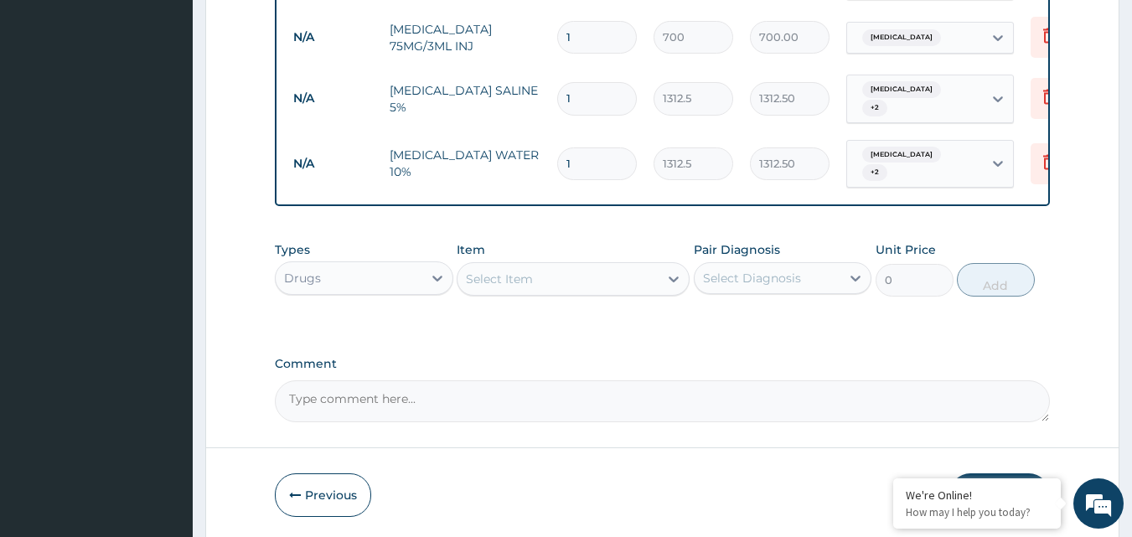
scroll to position [835, 0]
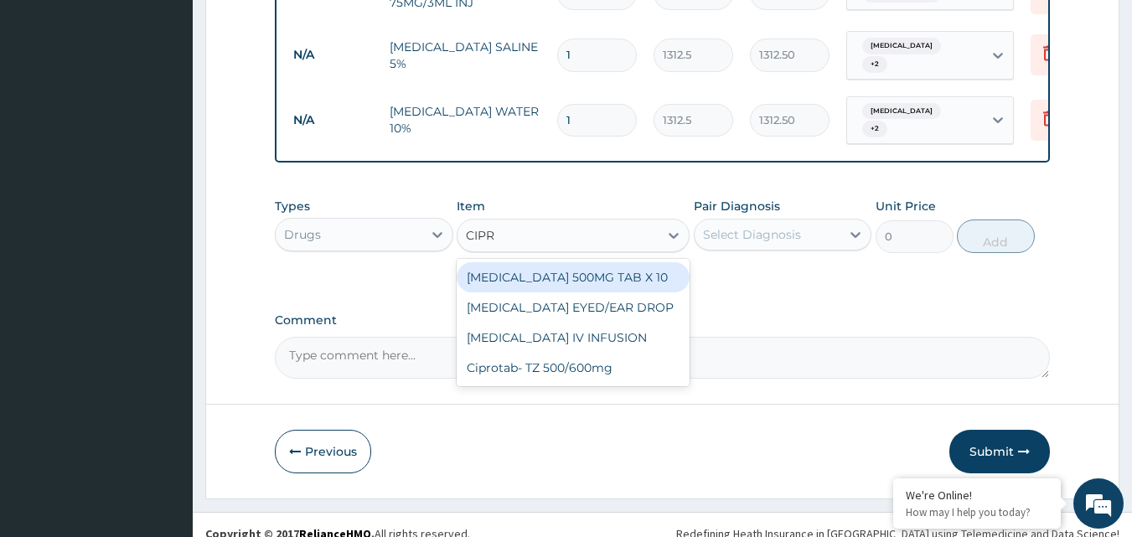
type input "CIPRO"
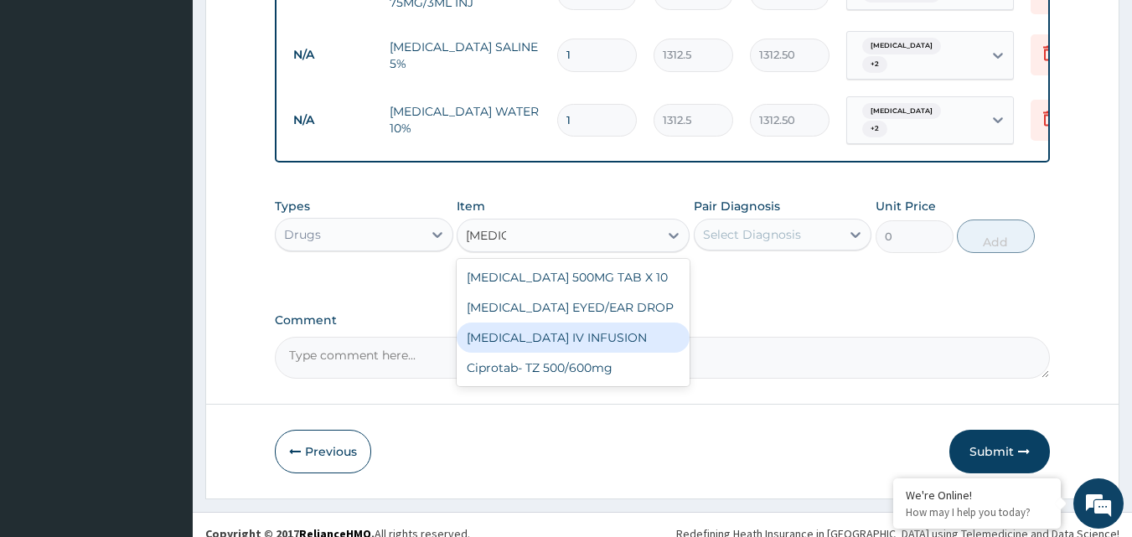
click at [606, 323] on div "CIPROFLOXACIN IV INFUSION" at bounding box center [573, 338] width 233 height 30
type input "1575"
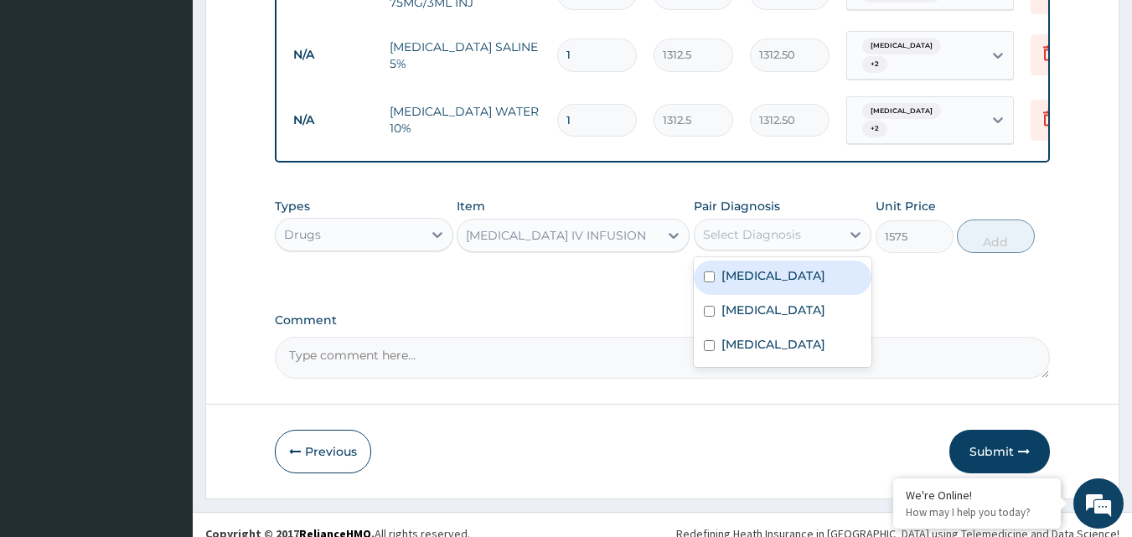
click at [783, 219] on div "Select Diagnosis" at bounding box center [783, 235] width 178 height 32
click at [779, 261] on div "Typhoid fever" at bounding box center [783, 278] width 178 height 34
checkbox input "true"
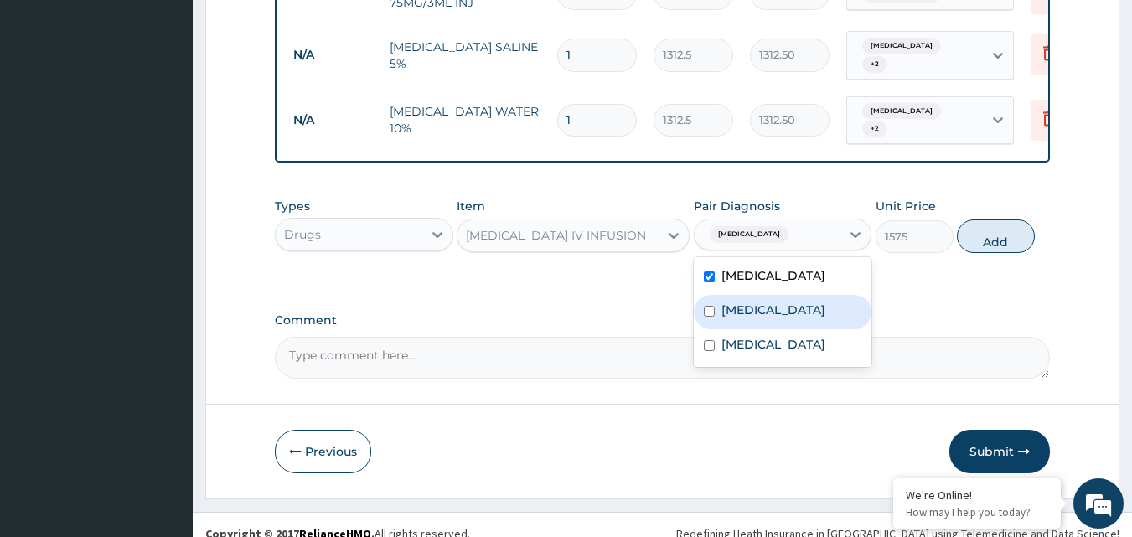
click at [772, 302] on label "Bacterial sepsis" at bounding box center [773, 310] width 104 height 17
checkbox input "true"
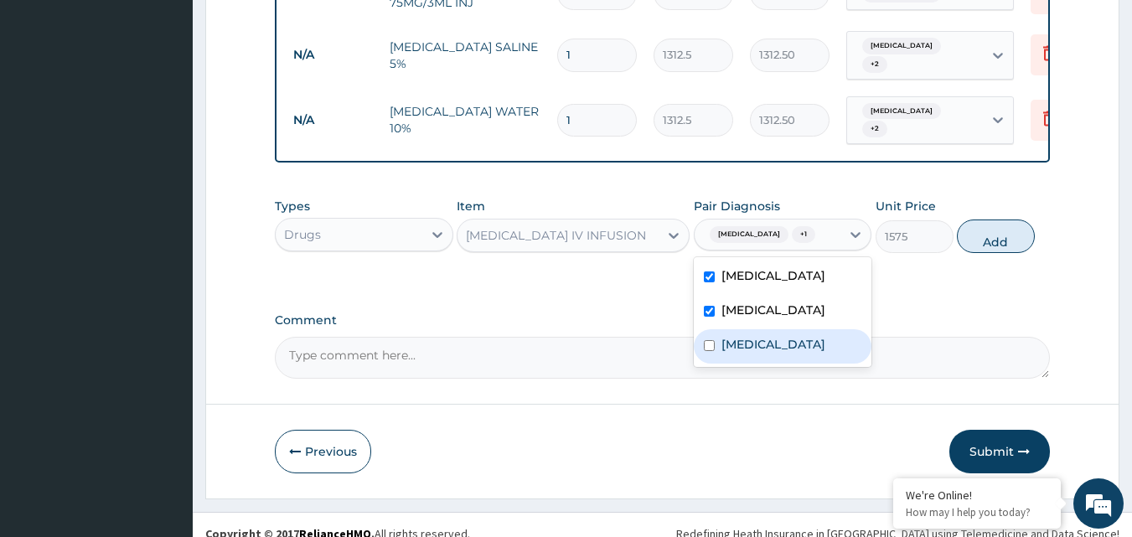
click at [766, 329] on div "Malaria" at bounding box center [783, 346] width 178 height 34
checkbox input "true"
click at [983, 219] on button "Add" at bounding box center [996, 236] width 78 height 34
type input "0"
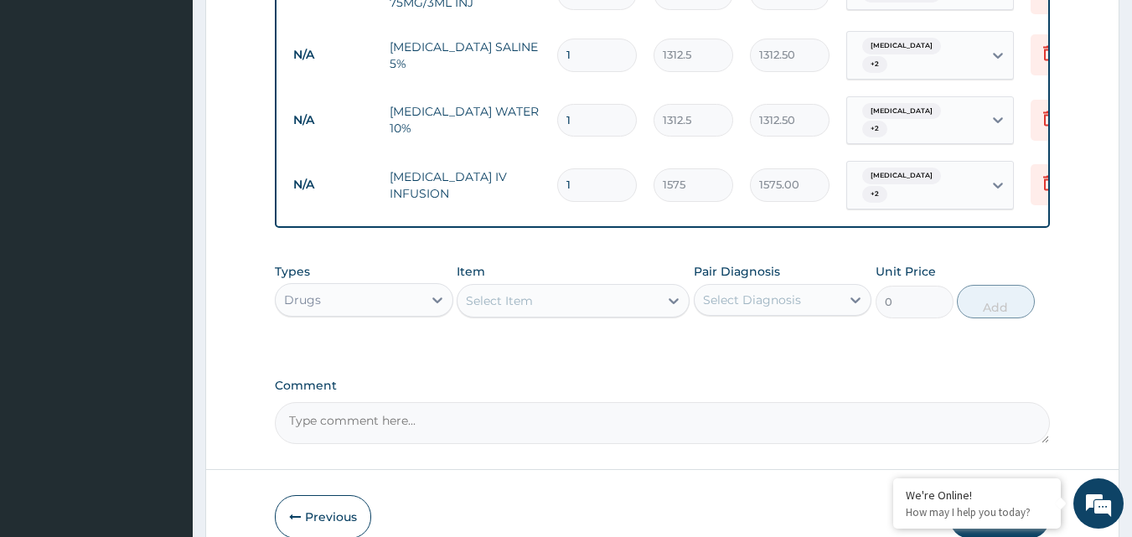
click at [655, 287] on div "Select Item" at bounding box center [557, 300] width 201 height 27
type input "M"
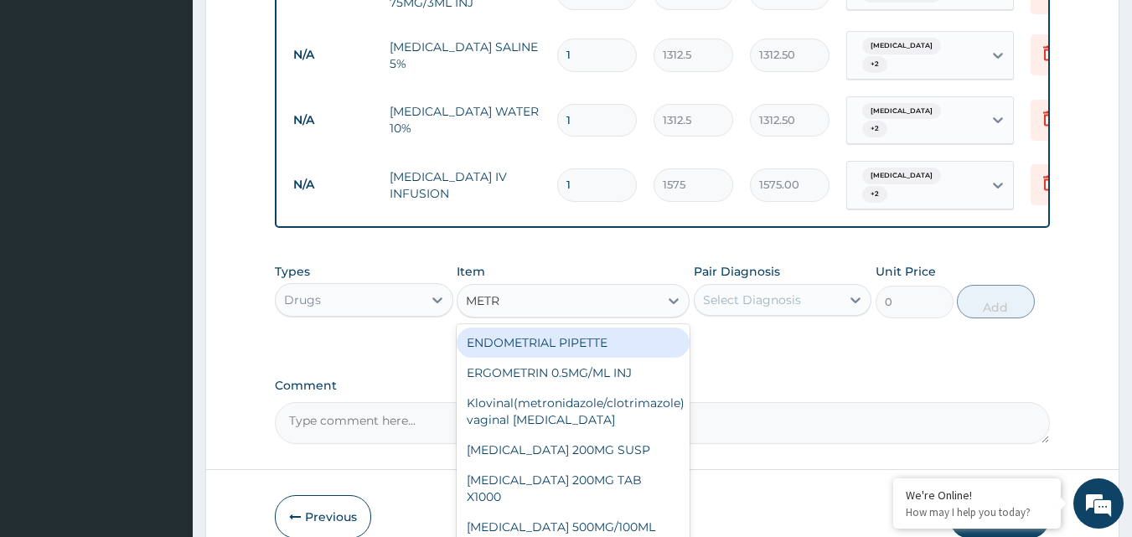
type input "METRO"
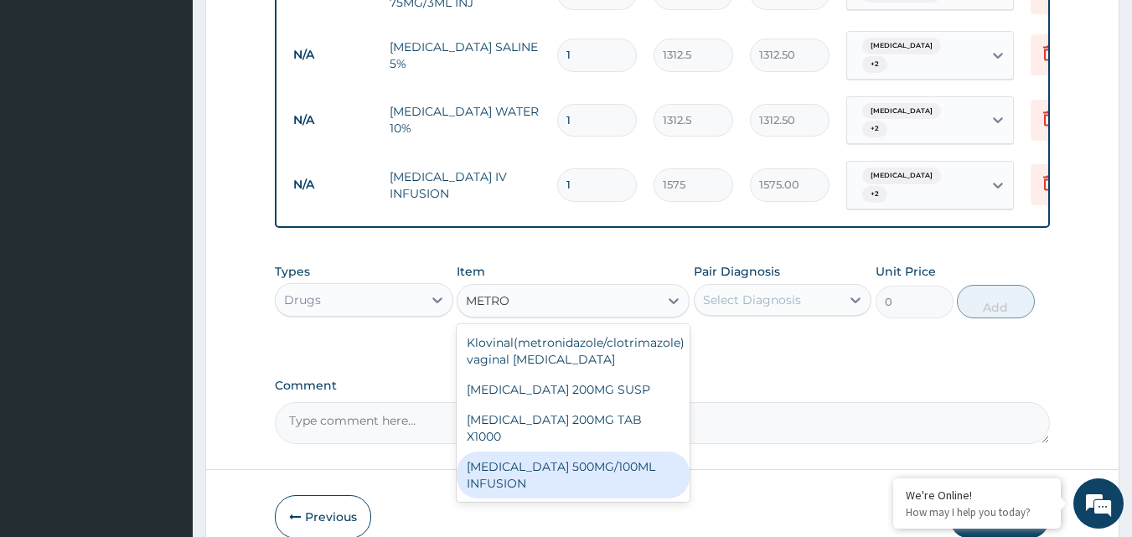
click at [555, 452] on div "METRONIDAZOLE 500MG/100ML INFUSION" at bounding box center [573, 475] width 233 height 47
type input "1050"
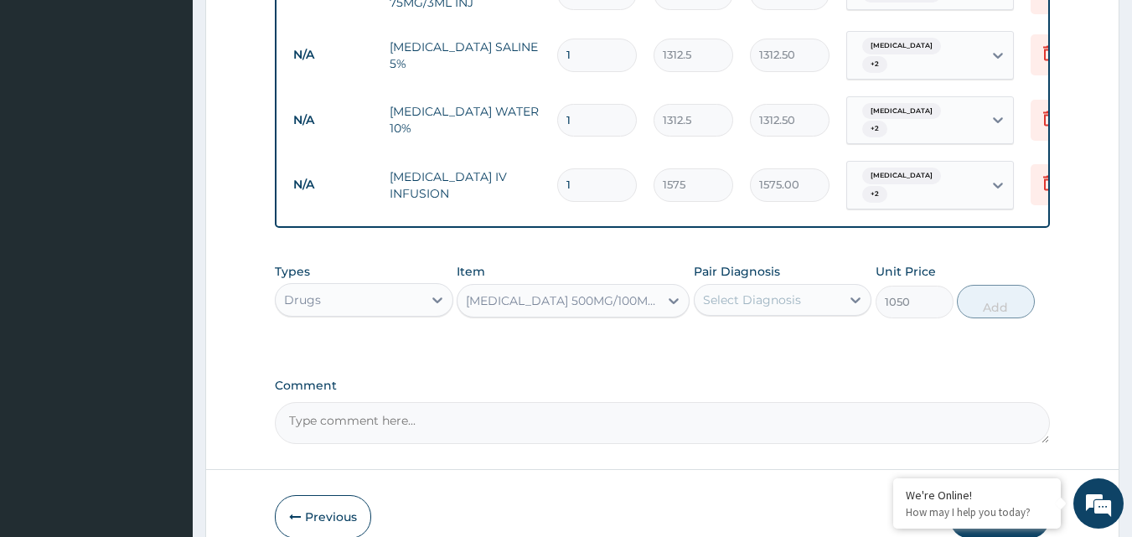
click at [782, 292] on div "Select Diagnosis" at bounding box center [752, 300] width 98 height 17
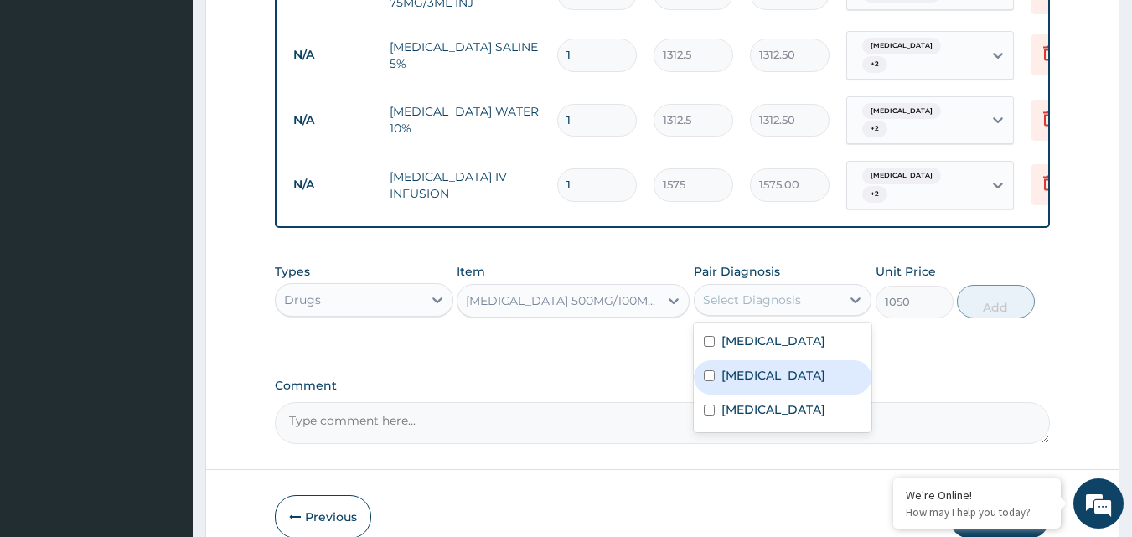
click at [769, 367] on label "Bacterial sepsis" at bounding box center [773, 375] width 104 height 17
checkbox input "true"
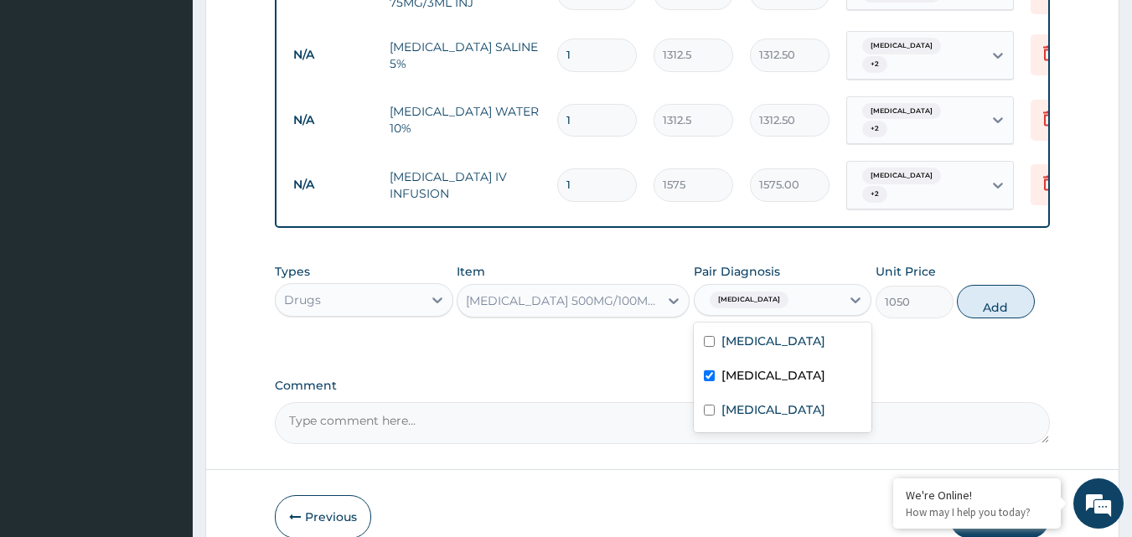
drag, startPoint x: 771, startPoint y: 340, endPoint x: 773, endPoint y: 331, distance: 9.6
click at [773, 331] on div "Typhoid fever Bacterial sepsis Malaria" at bounding box center [783, 378] width 178 height 110
click at [769, 328] on div "Typhoid fever" at bounding box center [783, 343] width 178 height 34
checkbox input "true"
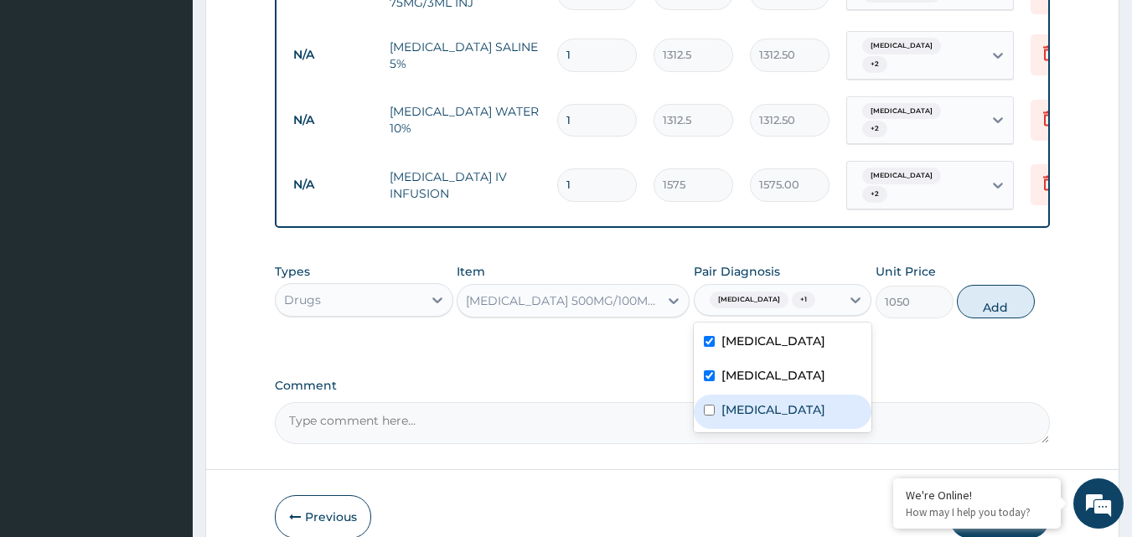
click at [759, 401] on label "Malaria" at bounding box center [773, 409] width 104 height 17
checkbox input "true"
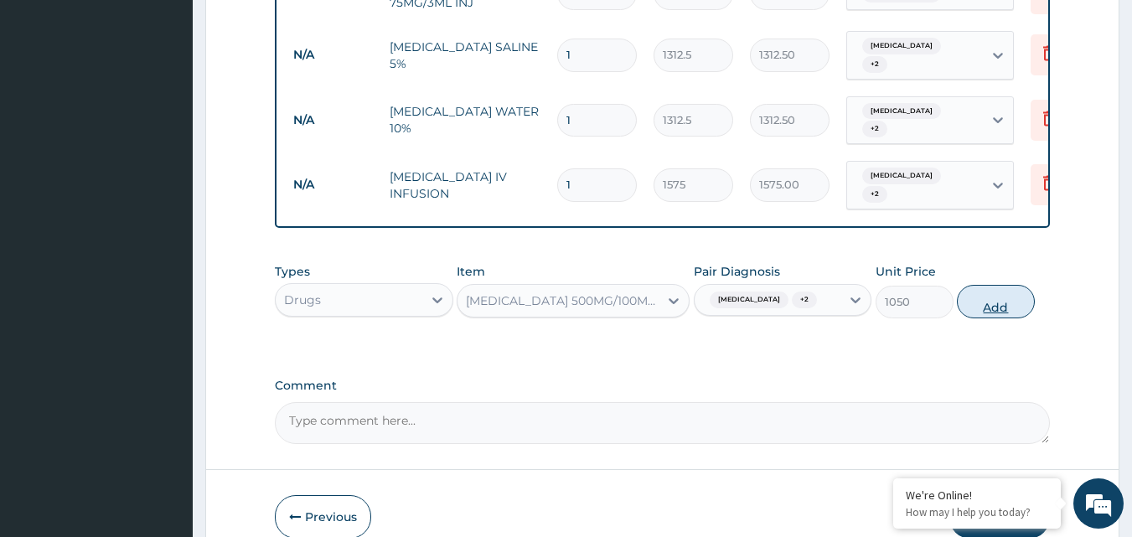
click at [1001, 285] on button "Add" at bounding box center [996, 302] width 78 height 34
type input "0"
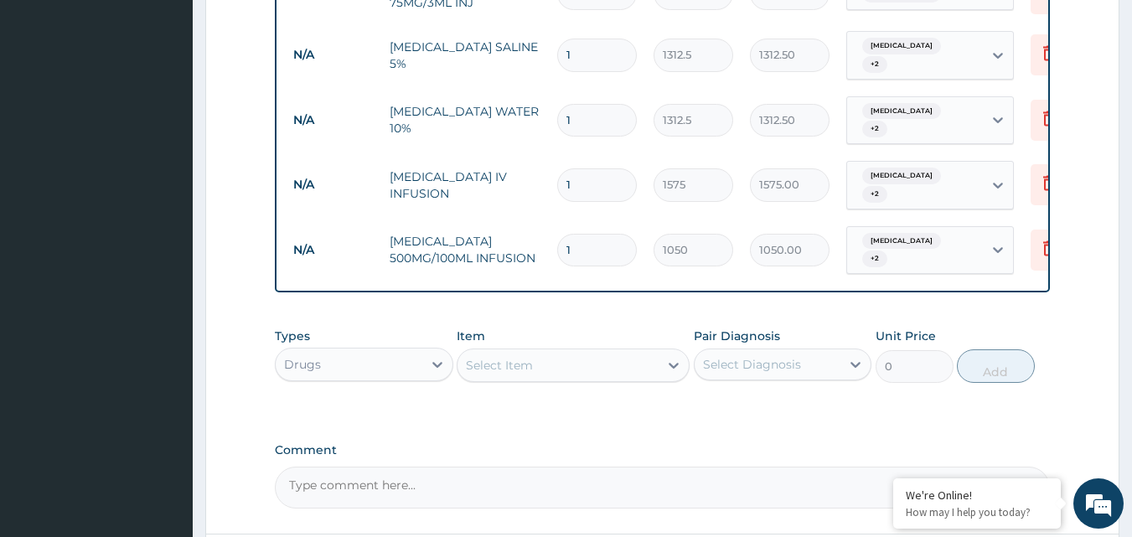
click at [623, 352] on div "Select Item" at bounding box center [557, 365] width 201 height 27
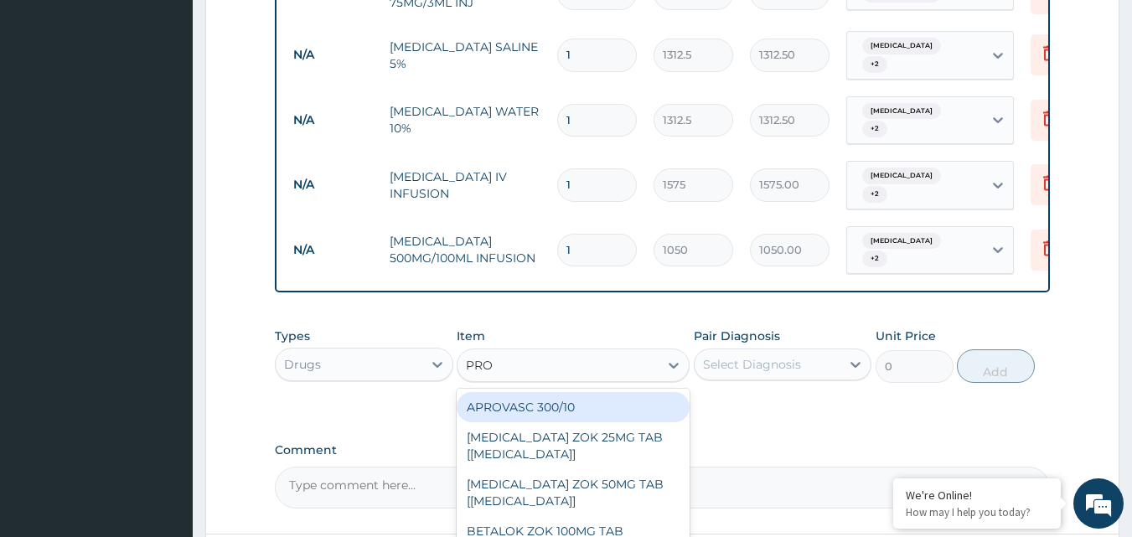
type input "PROP"
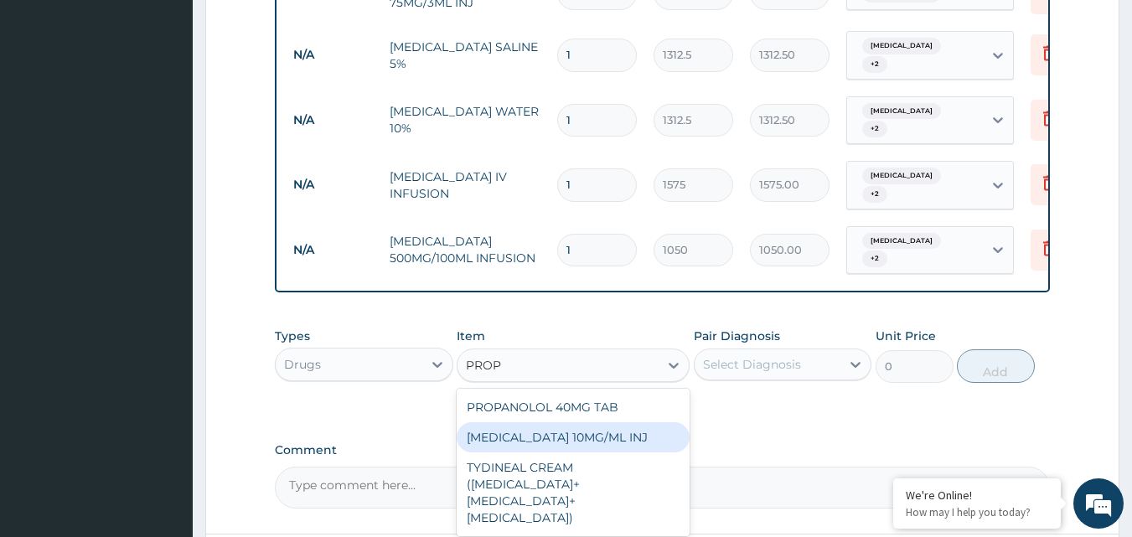
click at [582, 422] on div "PROPOFOL 10MG/ML INJ" at bounding box center [573, 437] width 233 height 30
type input "4200"
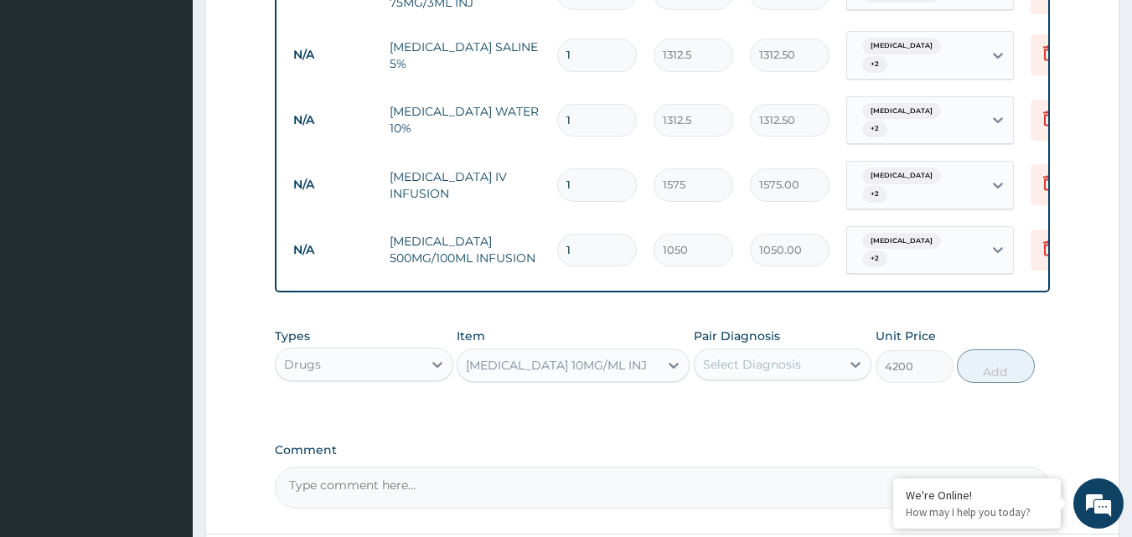
click at [769, 356] on div "Select Diagnosis" at bounding box center [752, 364] width 98 height 17
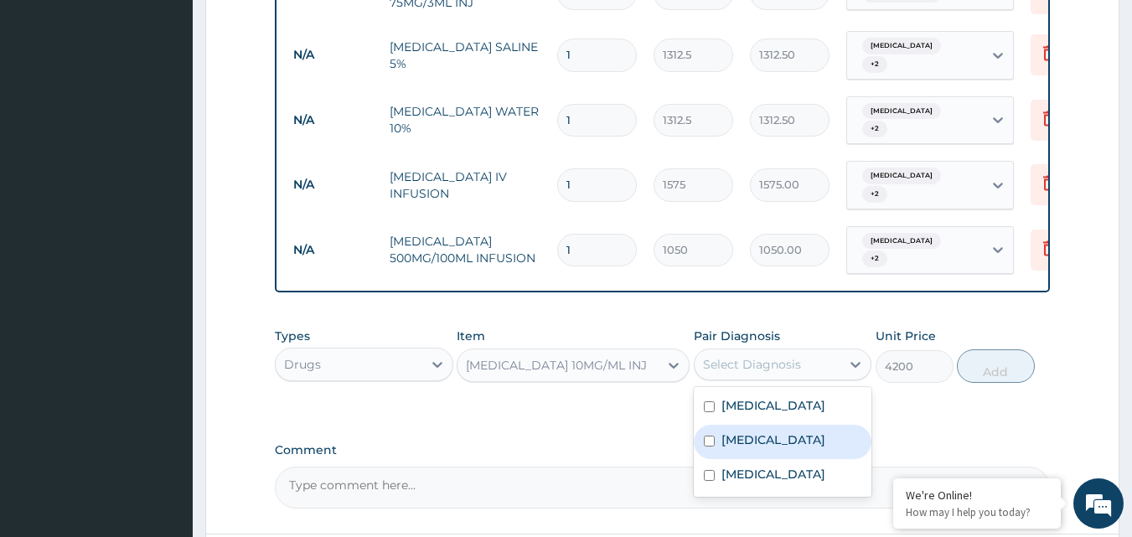
click at [755, 431] on label "Bacterial sepsis" at bounding box center [773, 439] width 104 height 17
checkbox input "true"
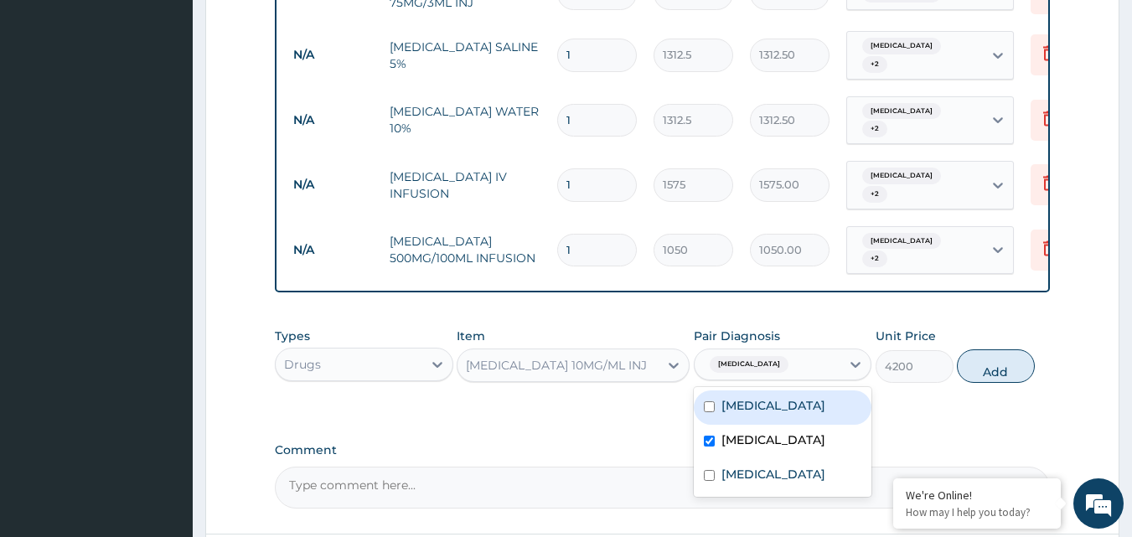
click at [654, 352] on div "PROPOFOL 10MG/ML INJ" at bounding box center [557, 365] width 201 height 27
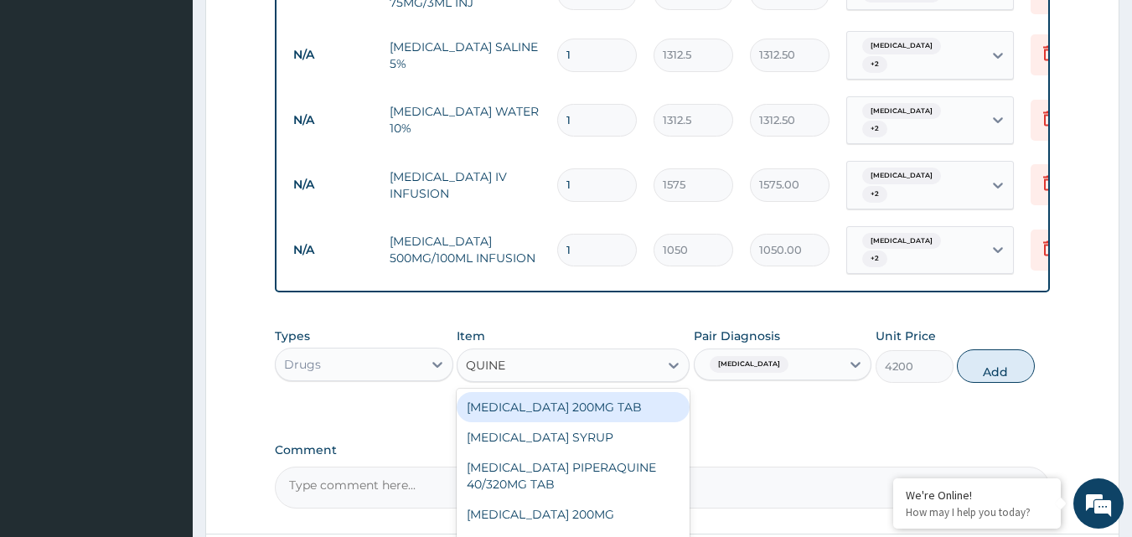
scroll to position [0, 0]
type input "QUIN"
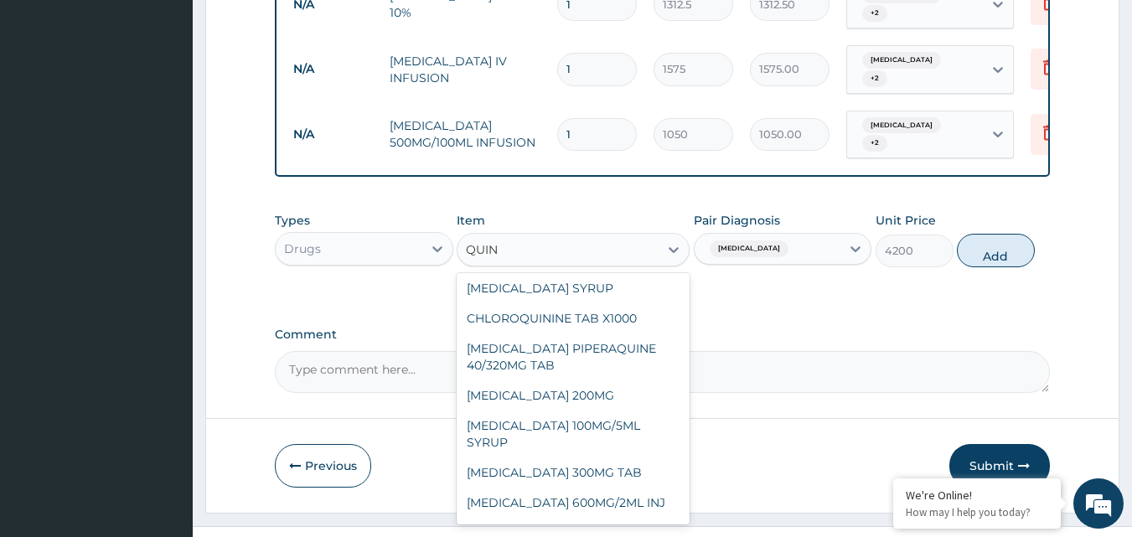
scroll to position [56, 0]
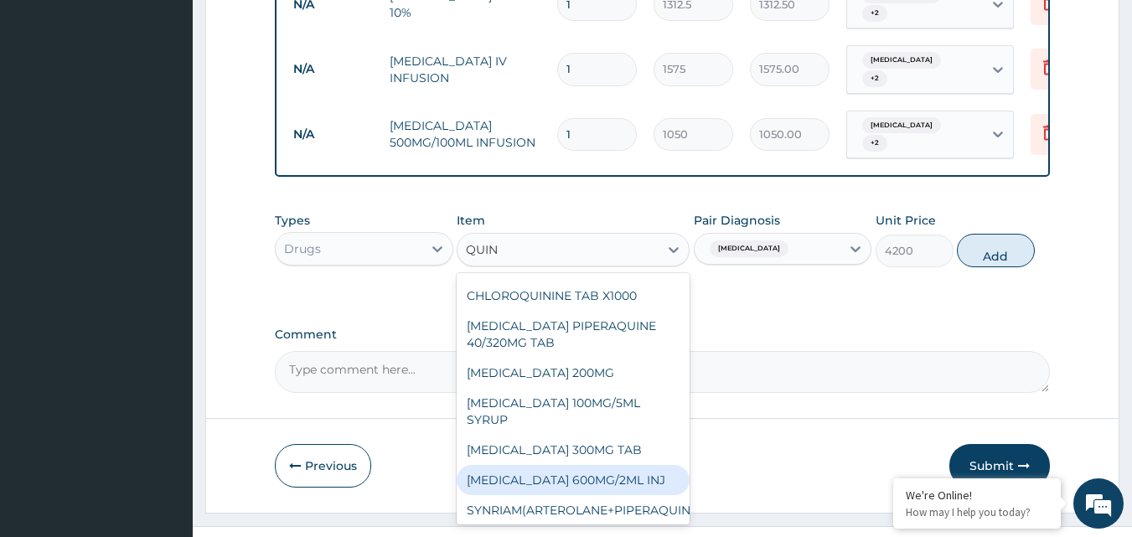
click at [626, 465] on div "QUININE 600MG/2ML INJ" at bounding box center [573, 480] width 233 height 30
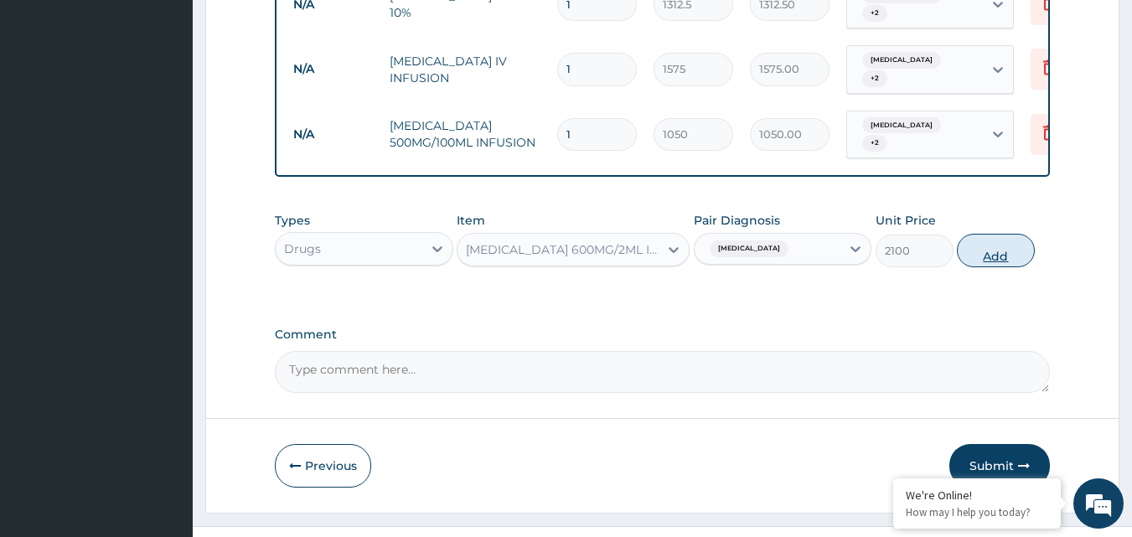
click at [1003, 234] on button "Add" at bounding box center [996, 251] width 78 height 34
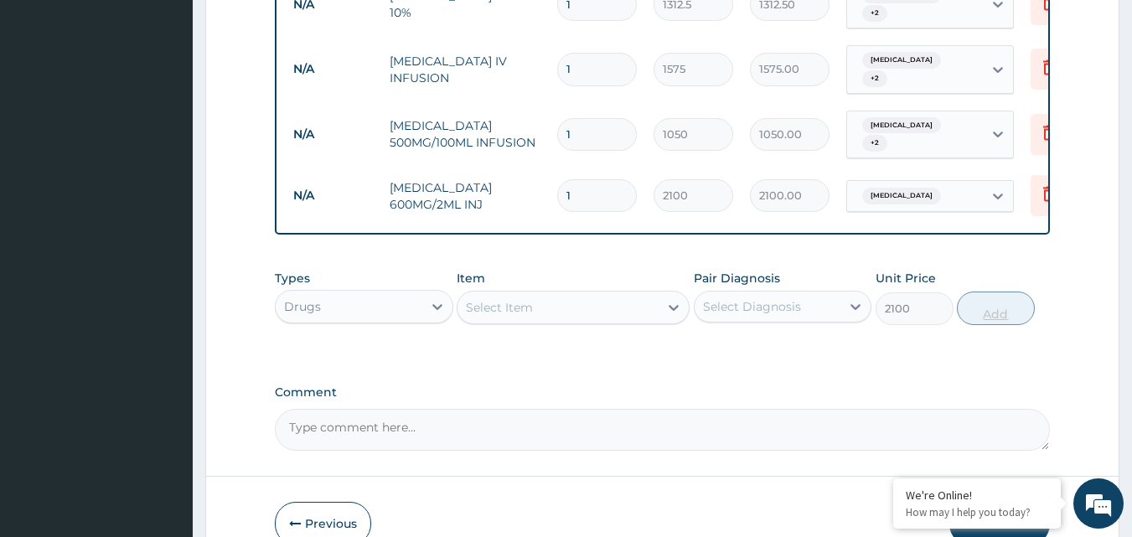
type input "0"
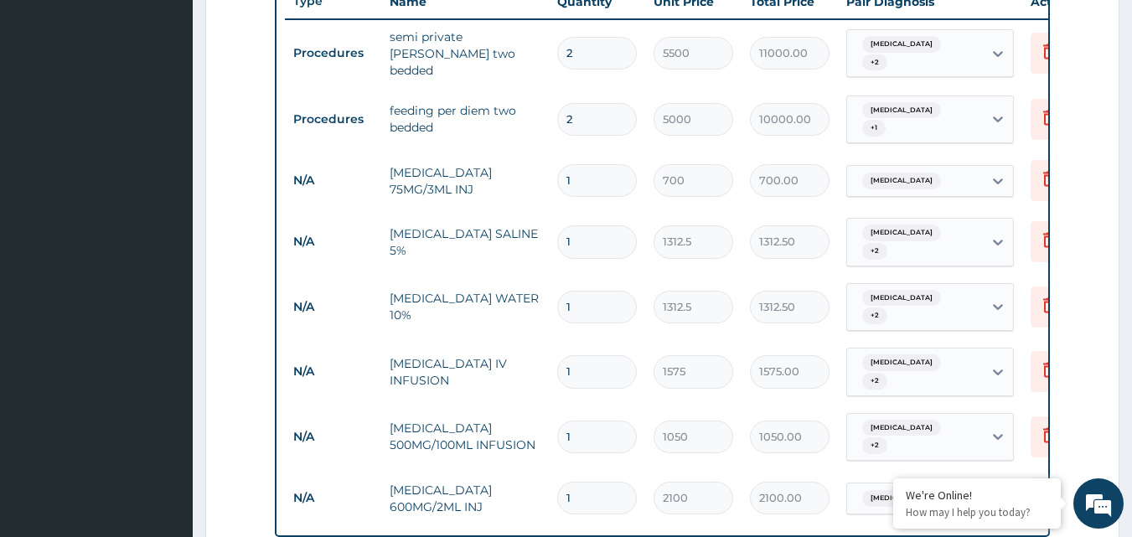
scroll to position [646, 0]
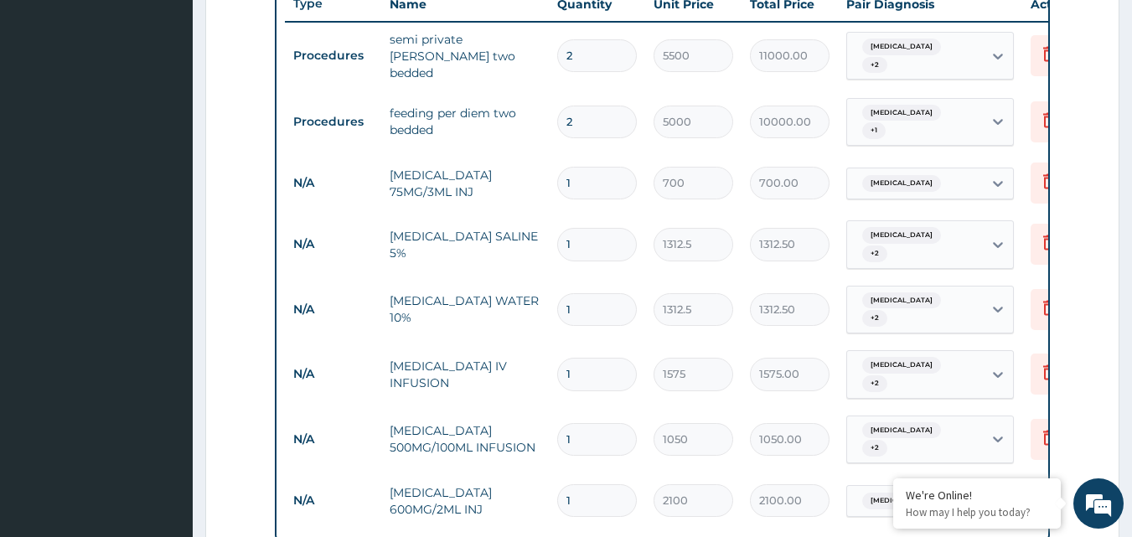
click at [598, 228] on input "1" at bounding box center [597, 244] width 80 height 33
type input "0.00"
type input "2"
type input "2625.00"
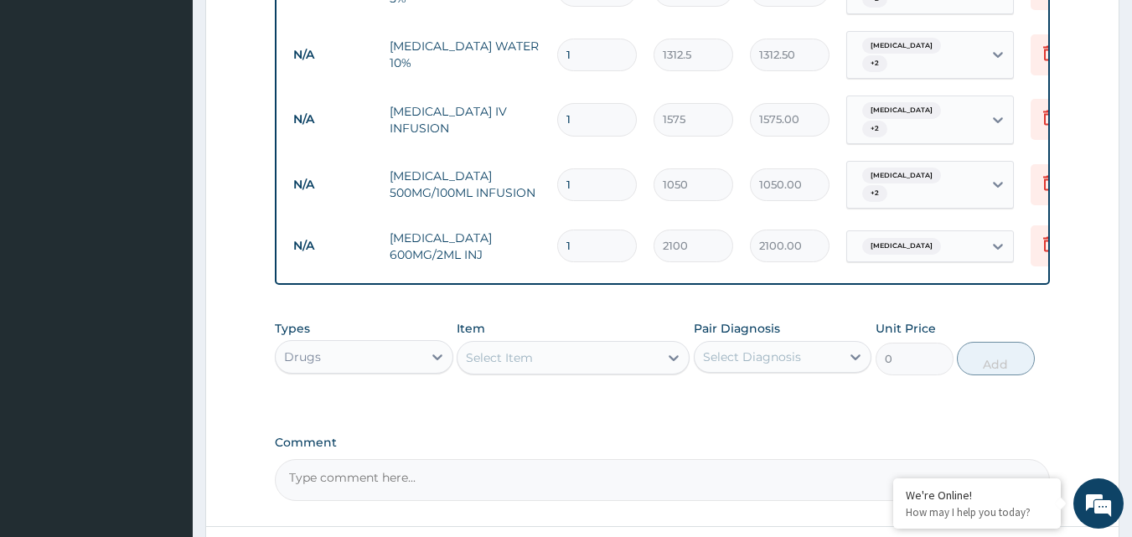
scroll to position [903, 0]
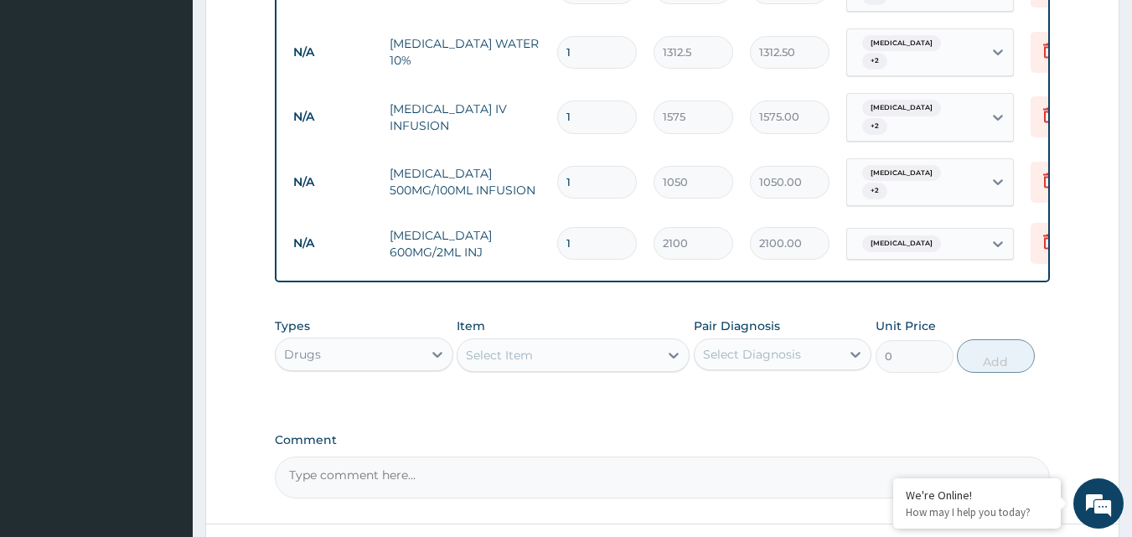
type input "2"
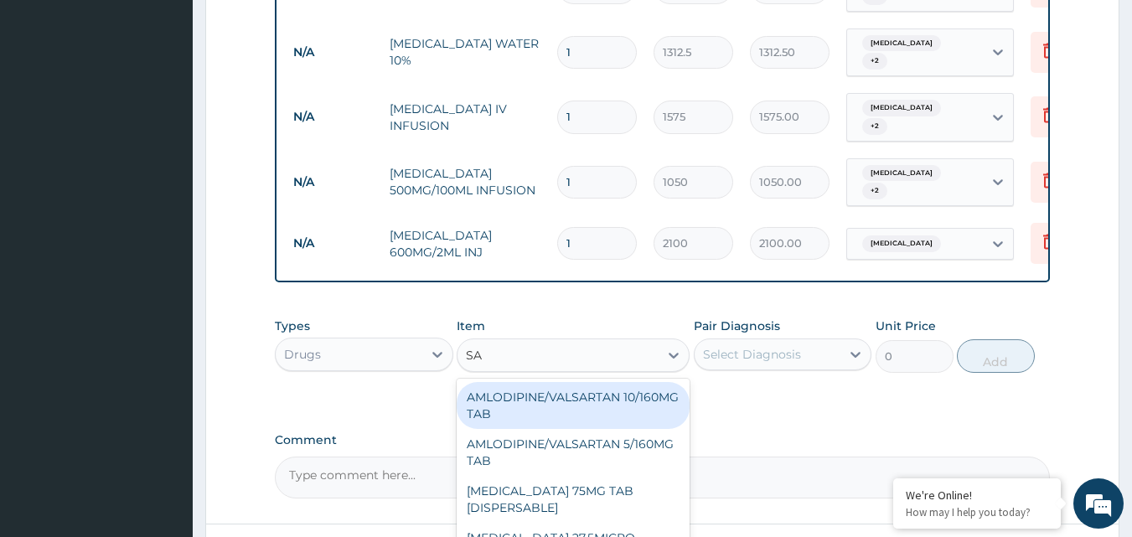
type input "S"
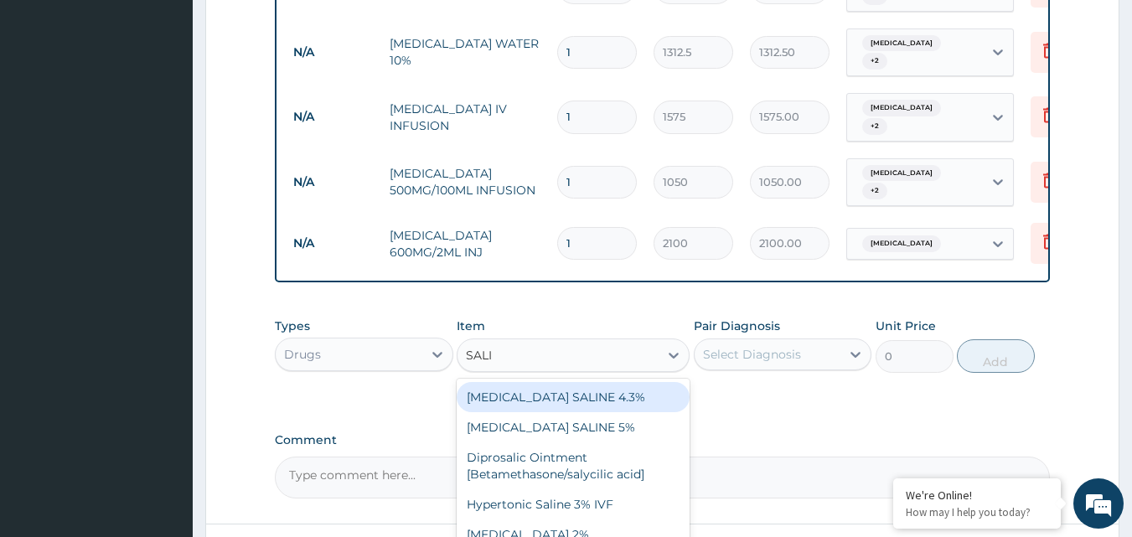
type input "SALI"
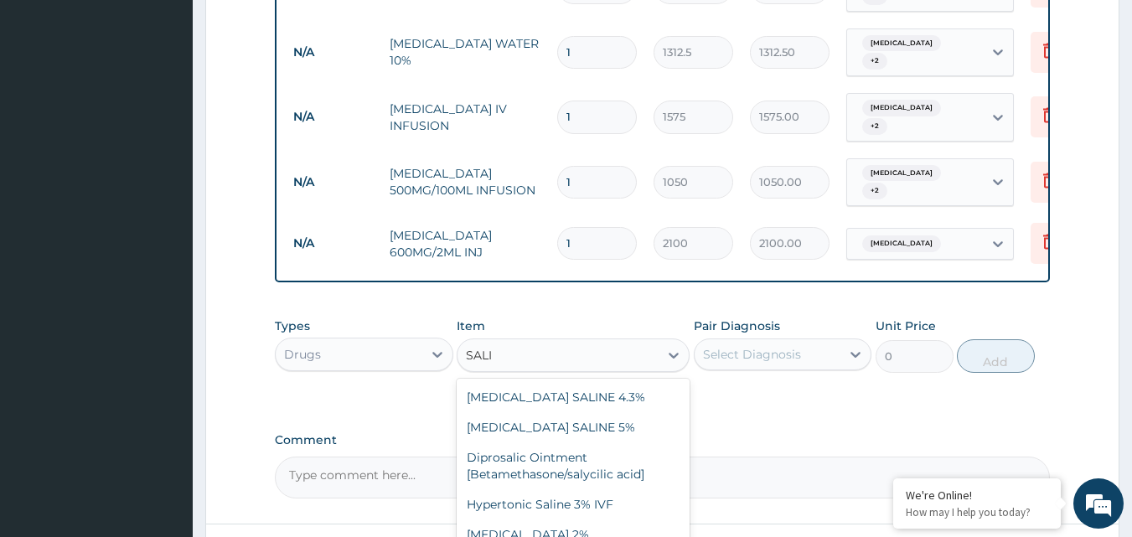
type input "1312.5"
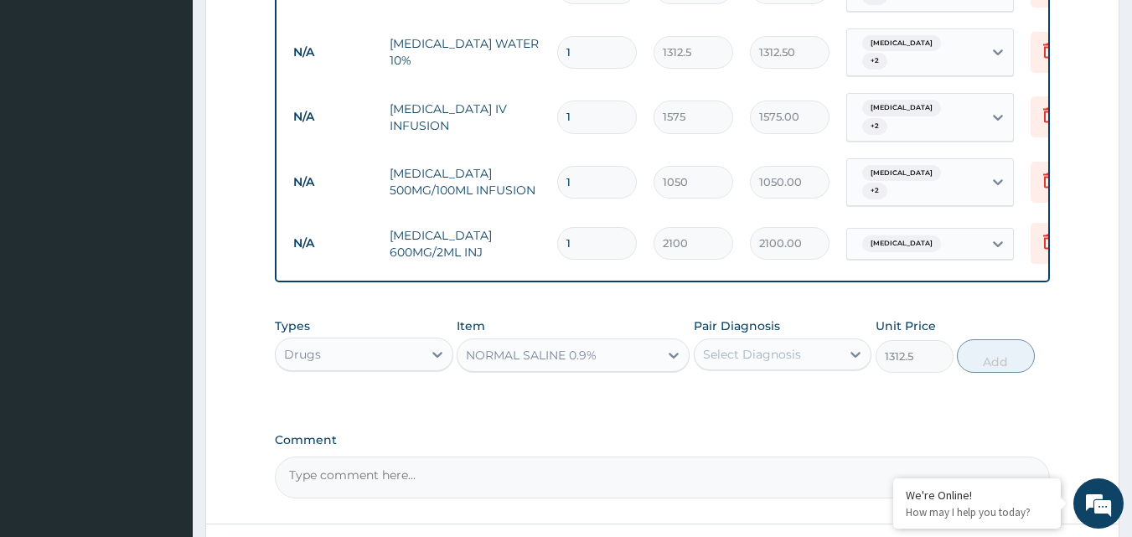
click at [806, 341] on div "Select Diagnosis" at bounding box center [767, 354] width 147 height 27
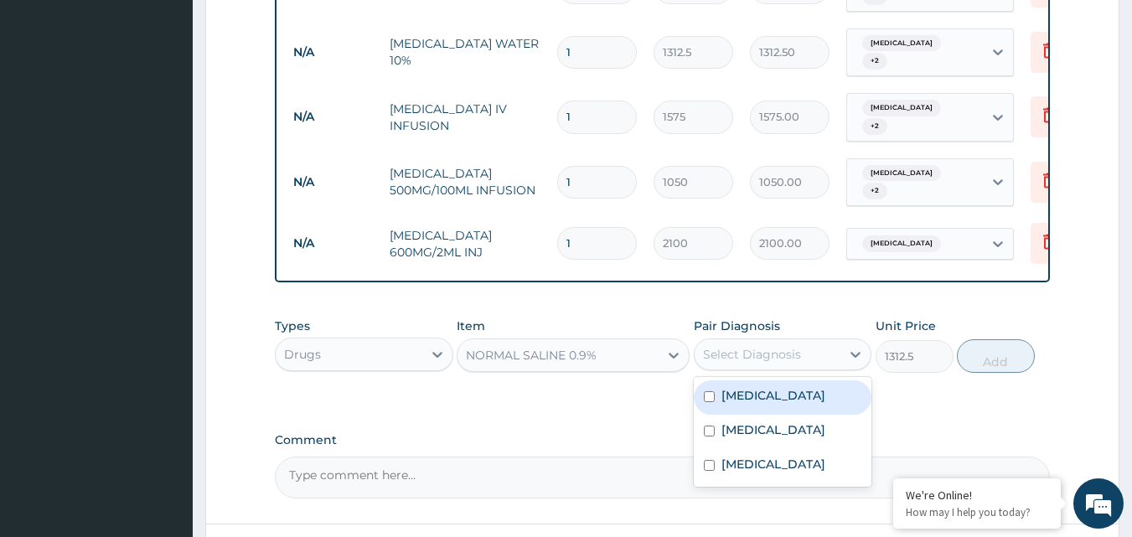
click at [785, 380] on div "Typhoid fever" at bounding box center [783, 397] width 178 height 34
checkbox input "true"
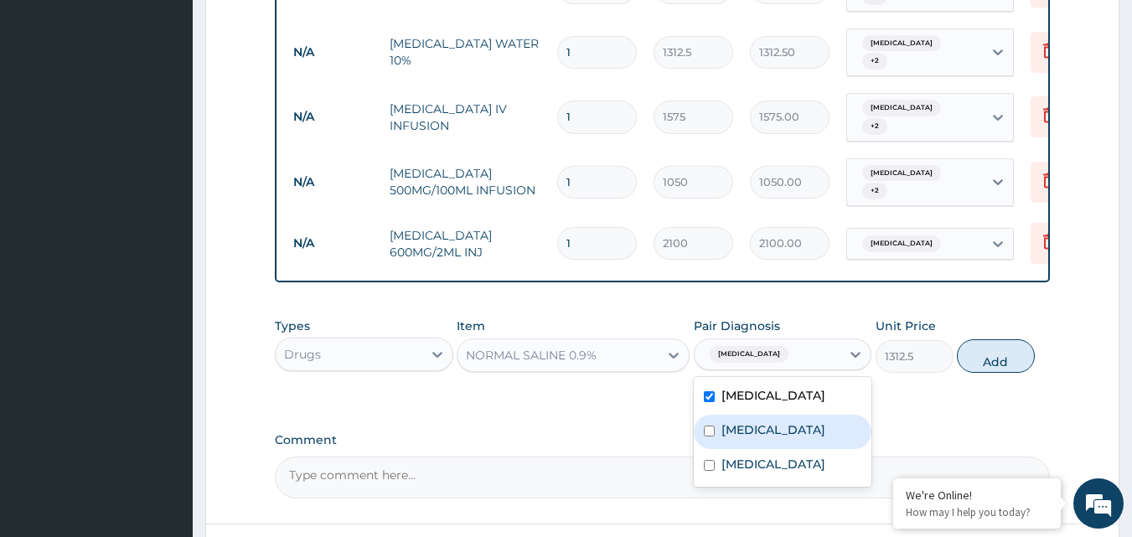
click at [767, 421] on label "Bacterial sepsis" at bounding box center [773, 429] width 104 height 17
checkbox input "true"
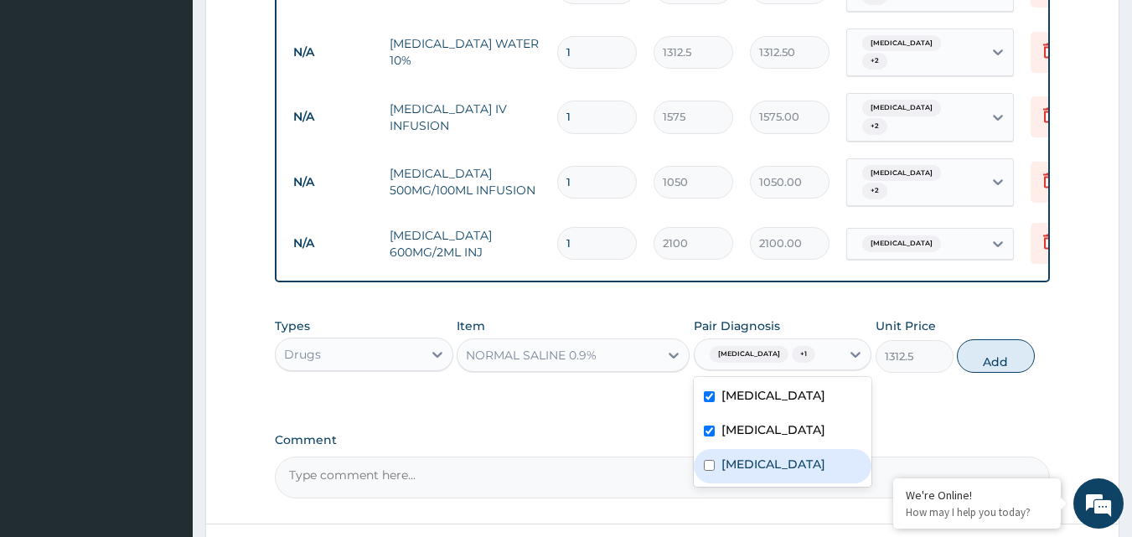
click at [745, 456] on label "Malaria" at bounding box center [773, 464] width 104 height 17
checkbox input "true"
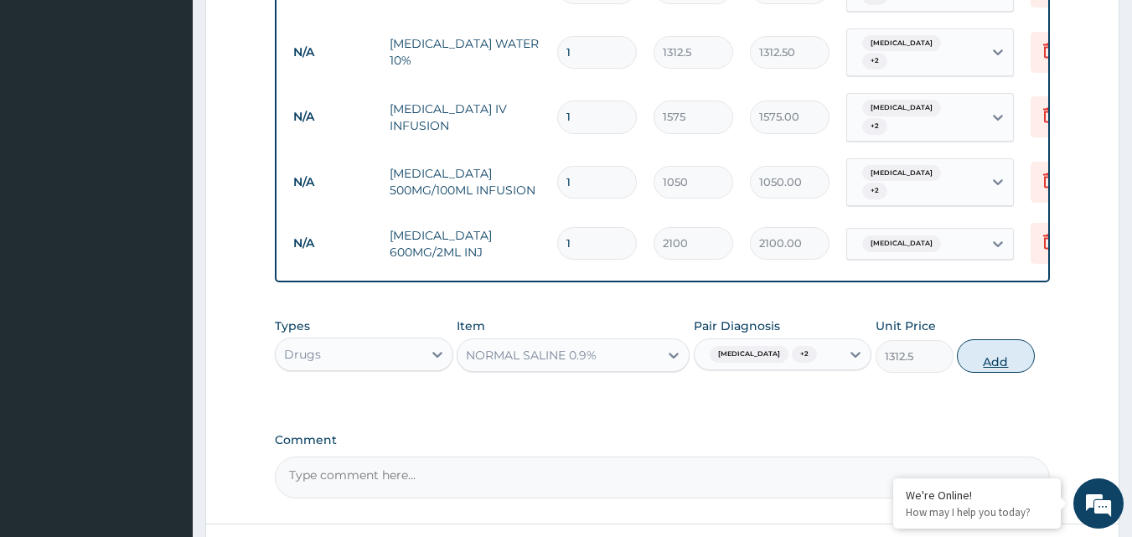
click at [970, 339] on button "Add" at bounding box center [996, 356] width 78 height 34
type input "0"
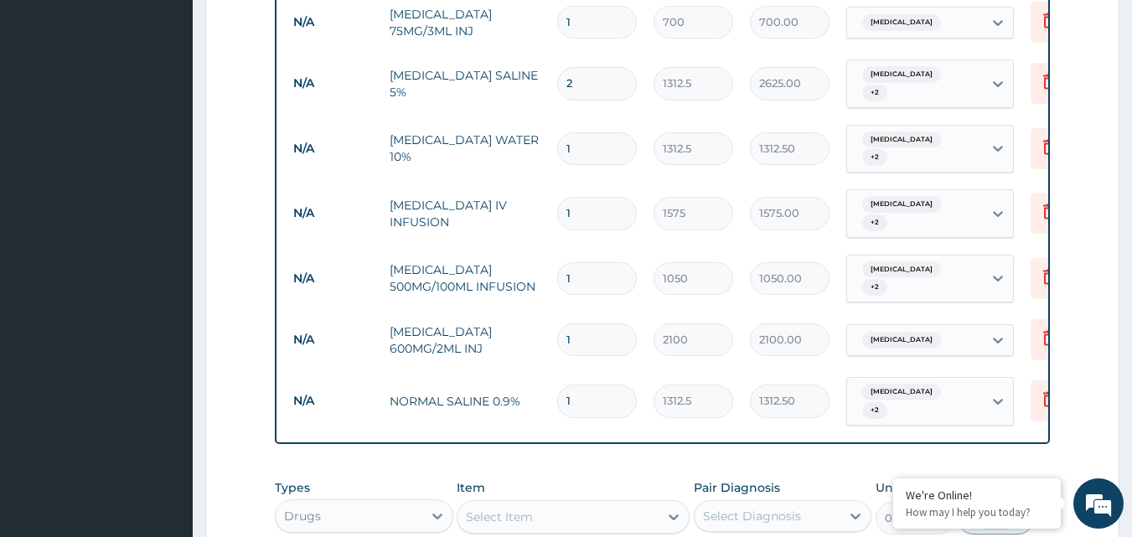
scroll to position [803, 0]
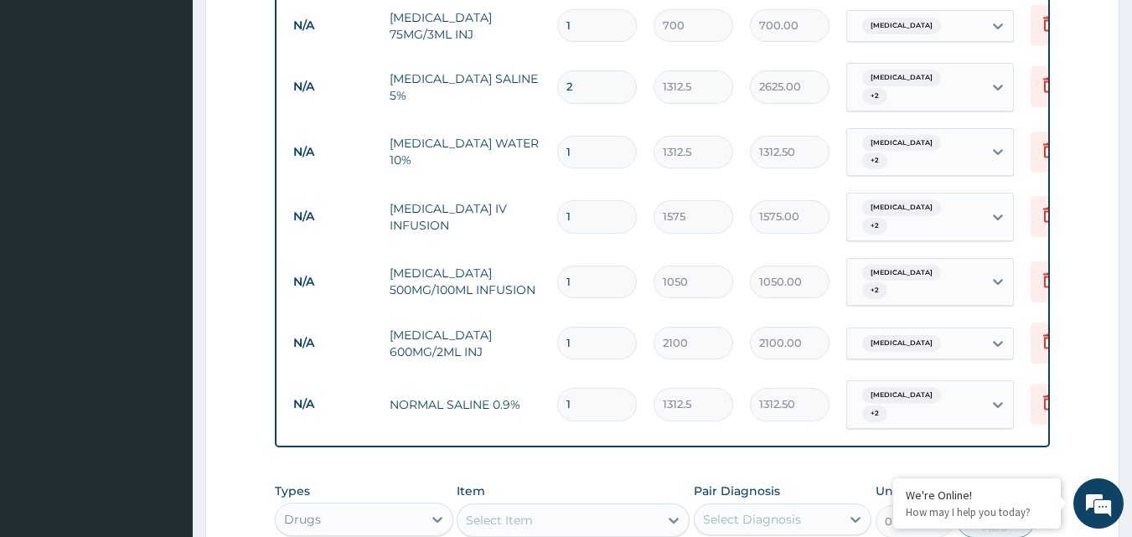
click at [591, 327] on input "1" at bounding box center [597, 343] width 80 height 33
type input "0.00"
type input "3"
type input "6300.00"
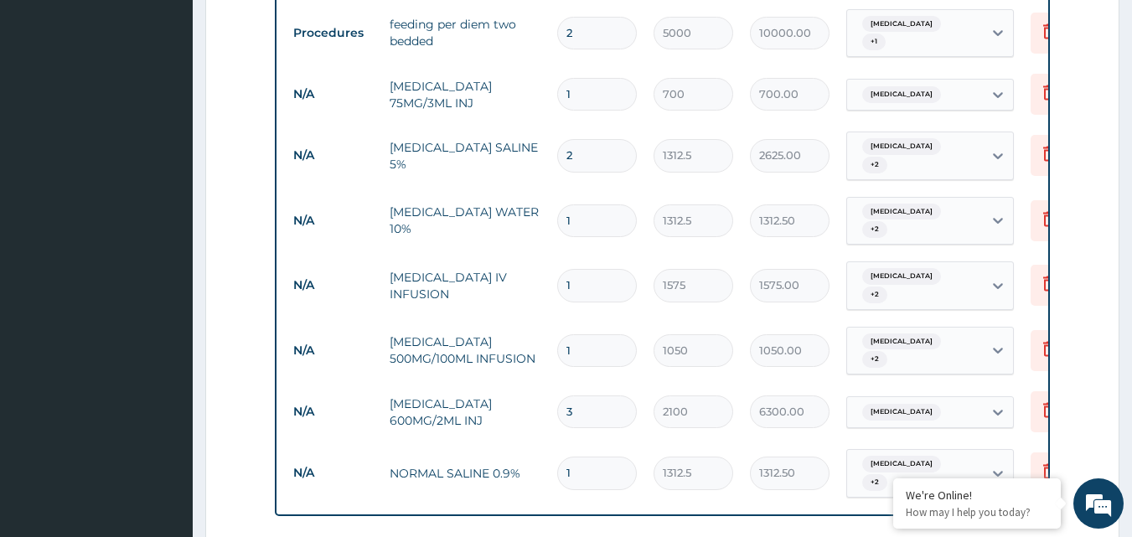
scroll to position [730, 0]
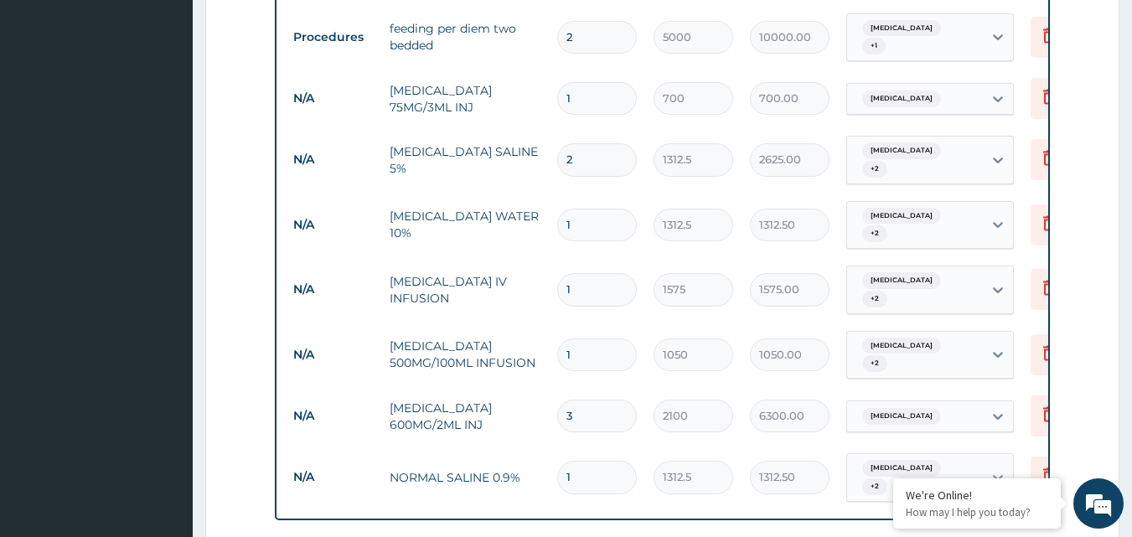
type input "3"
click at [595, 273] on input "1" at bounding box center [597, 289] width 80 height 33
click at [580, 273] on input "1" at bounding box center [597, 289] width 80 height 33
type input "0.00"
type input "3"
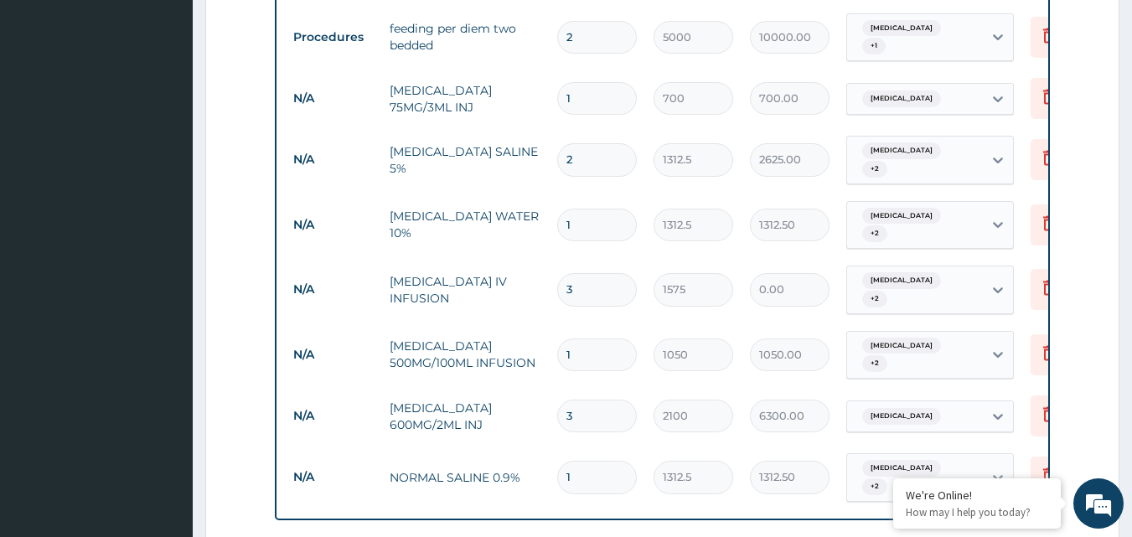
type input "4725.00"
type input "3"
click at [581, 338] on input "1" at bounding box center [597, 354] width 80 height 33
type input "0.00"
type input "3"
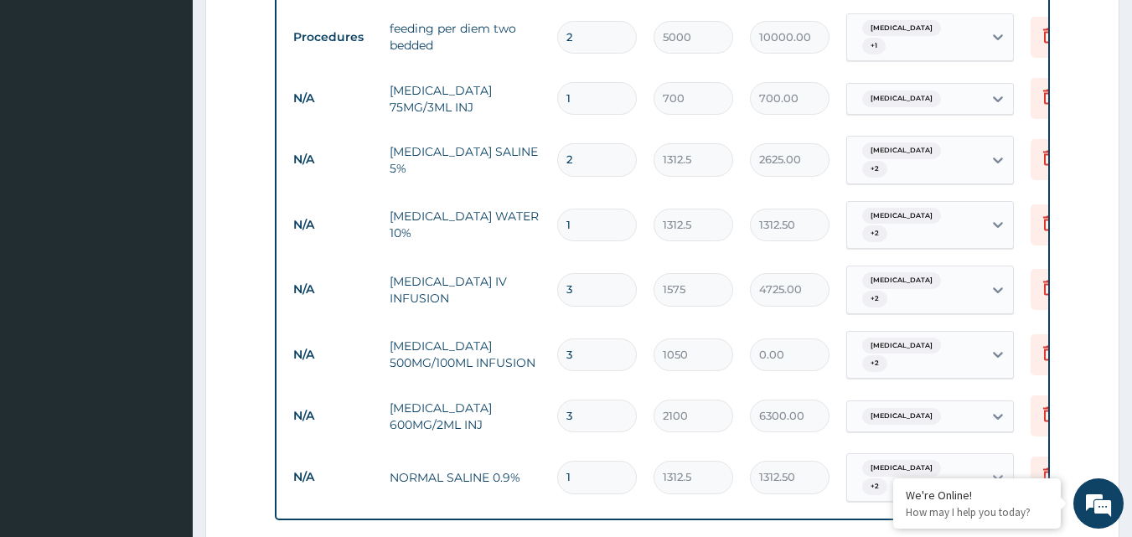
type input "3150.00"
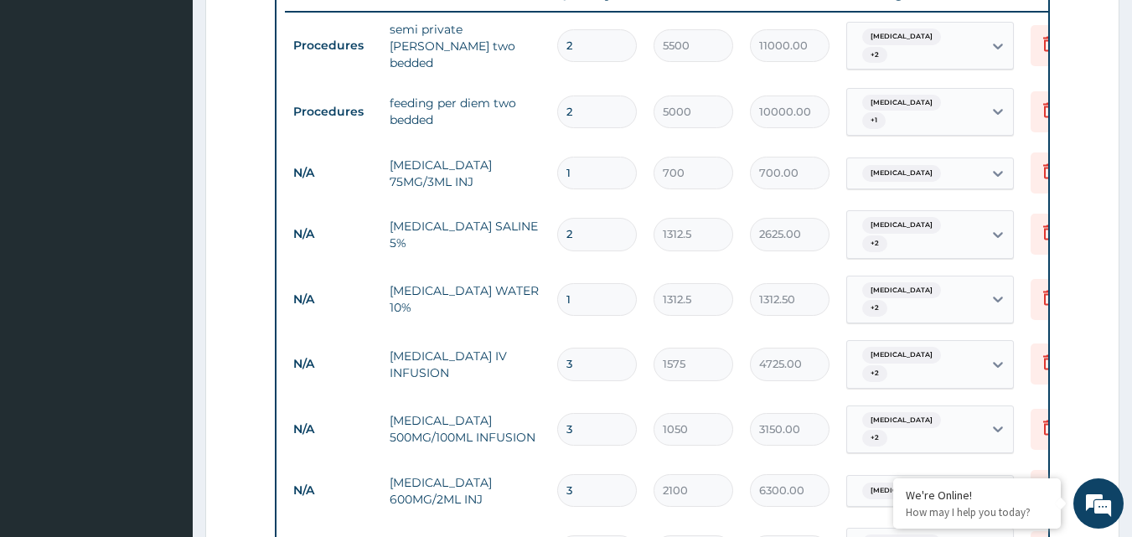
scroll to position [636, 0]
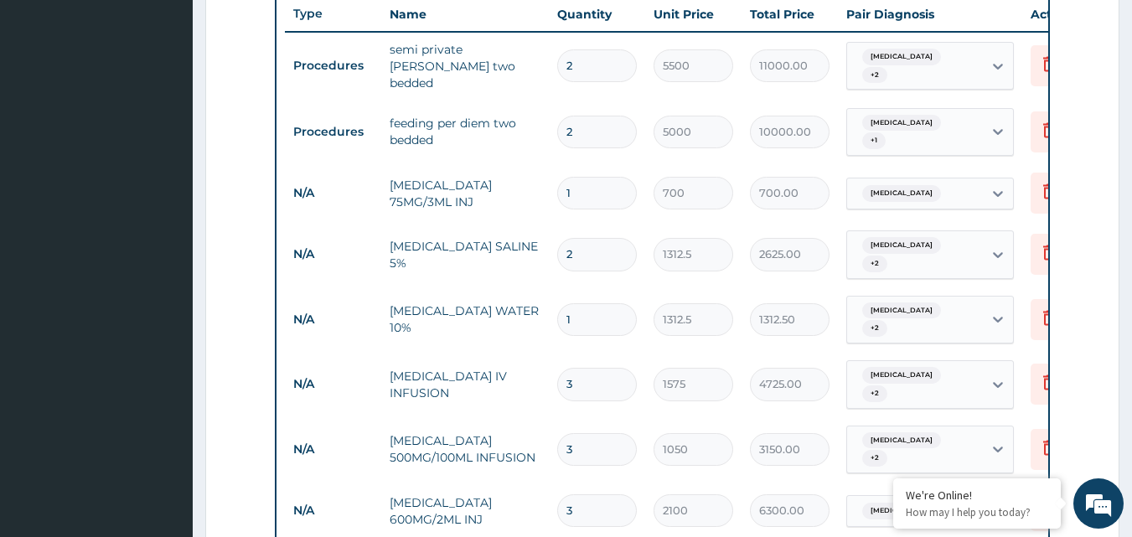
type input "3"
click at [601, 177] on input "1" at bounding box center [597, 193] width 80 height 33
type input "0.00"
type input "3"
type input "2100.00"
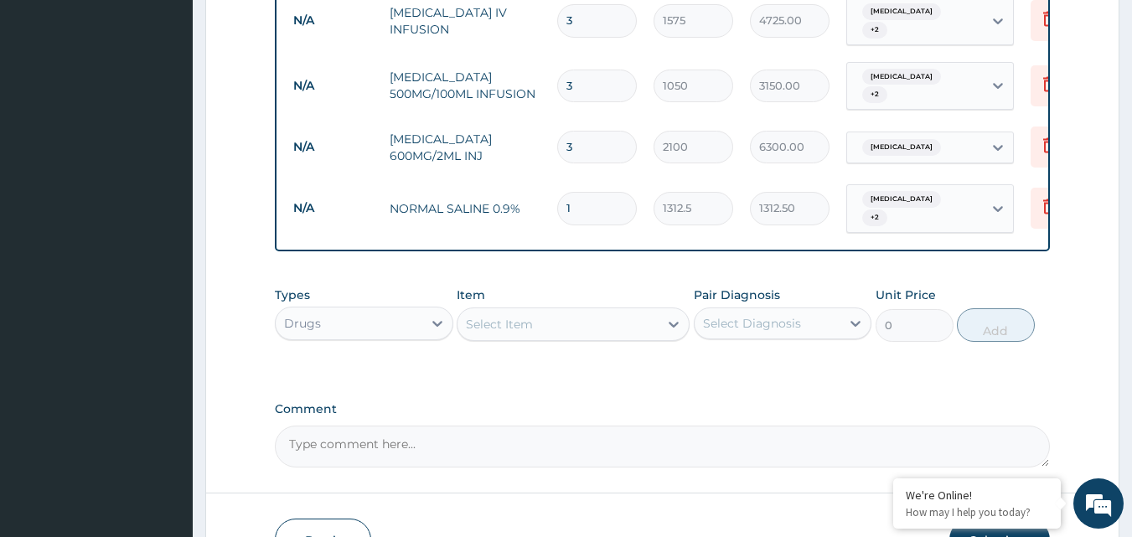
scroll to position [1029, 0]
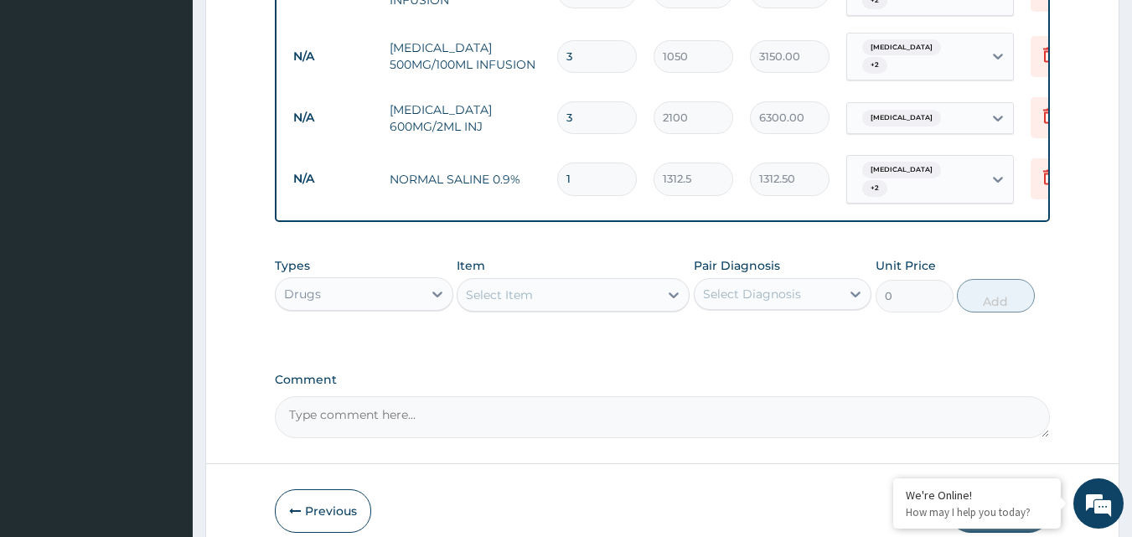
type input "3"
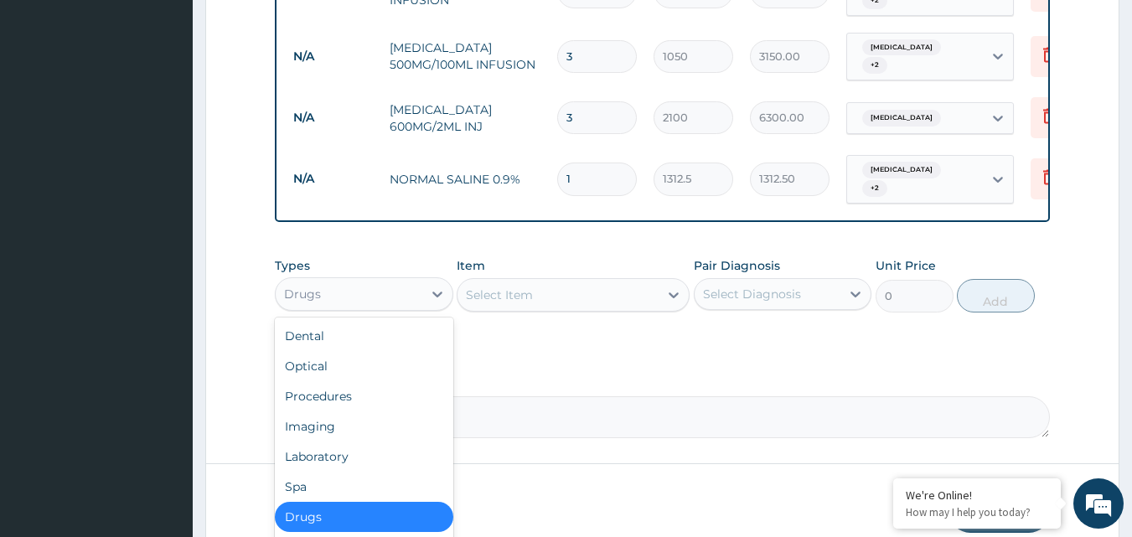
scroll to position [57, 0]
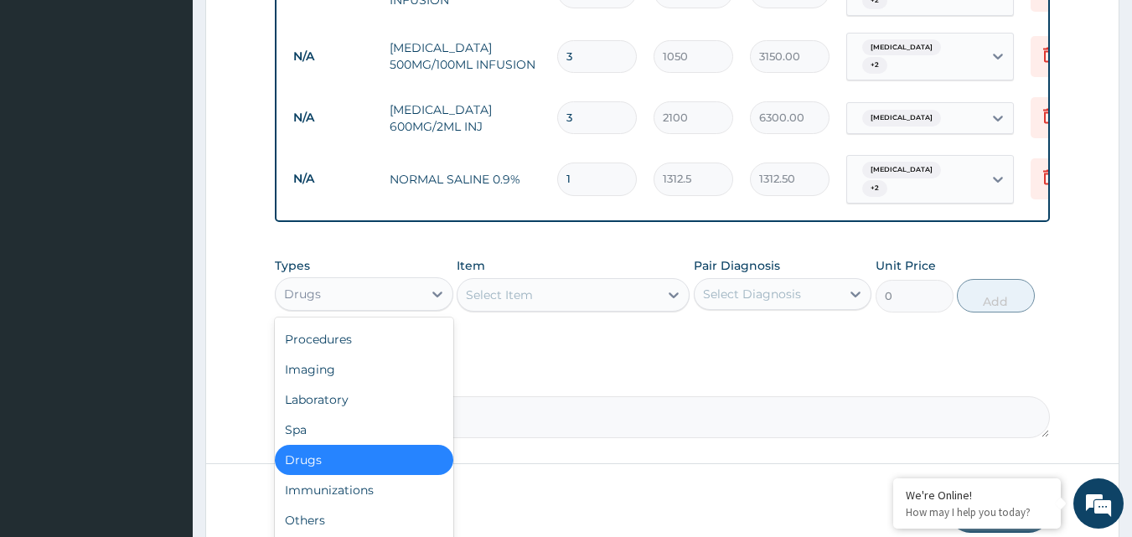
click at [354, 384] on div "Laboratory" at bounding box center [364, 399] width 178 height 30
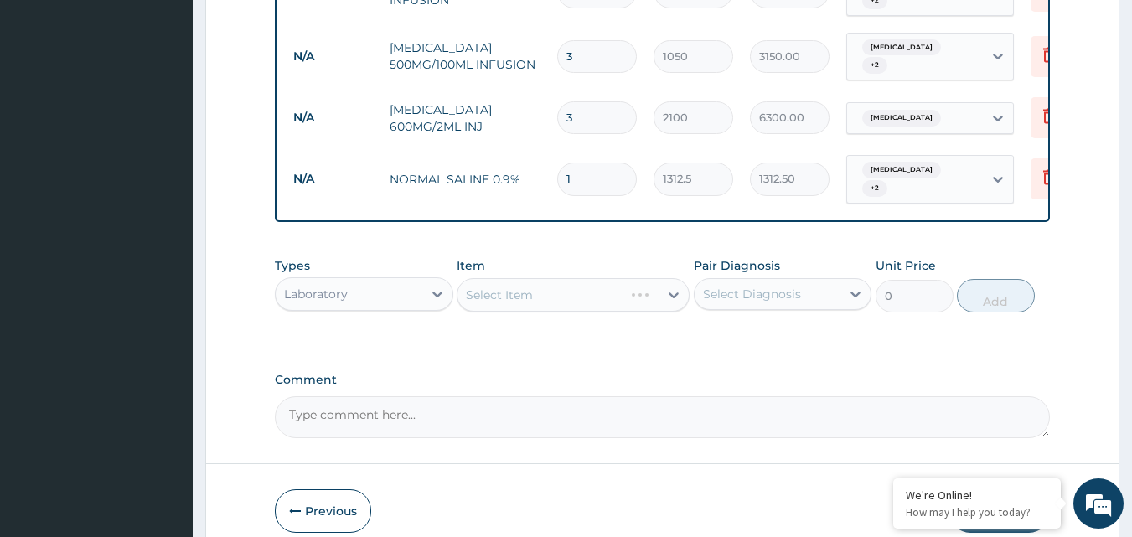
click at [604, 278] on div "Select Item" at bounding box center [573, 295] width 233 height 34
click at [621, 278] on div "Select Item" at bounding box center [573, 295] width 233 height 34
click at [548, 278] on div "Select Item" at bounding box center [573, 295] width 233 height 34
click at [546, 278] on div "Select Item" at bounding box center [573, 295] width 233 height 34
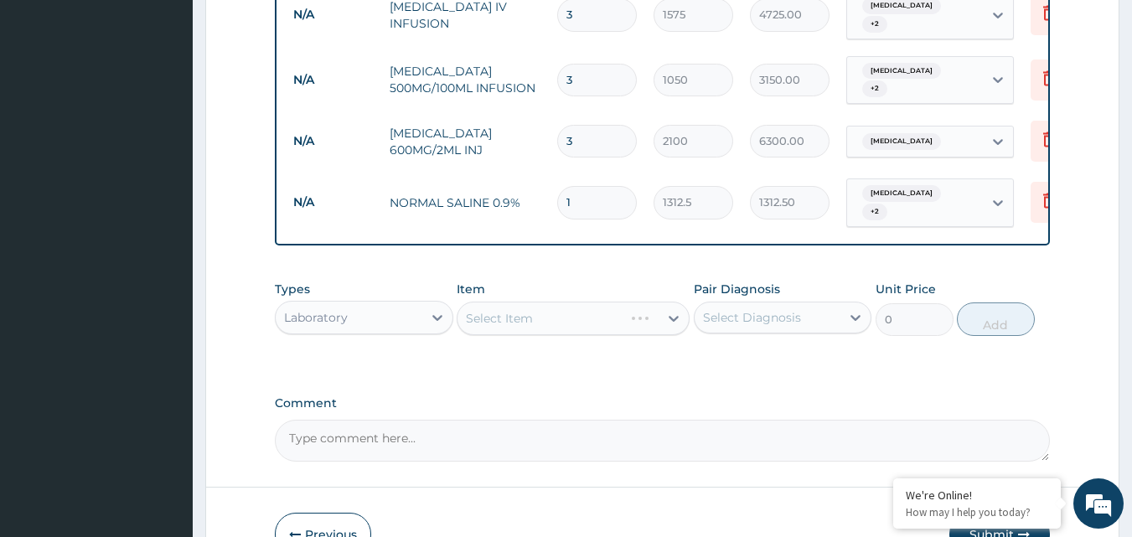
scroll to position [1066, 0]
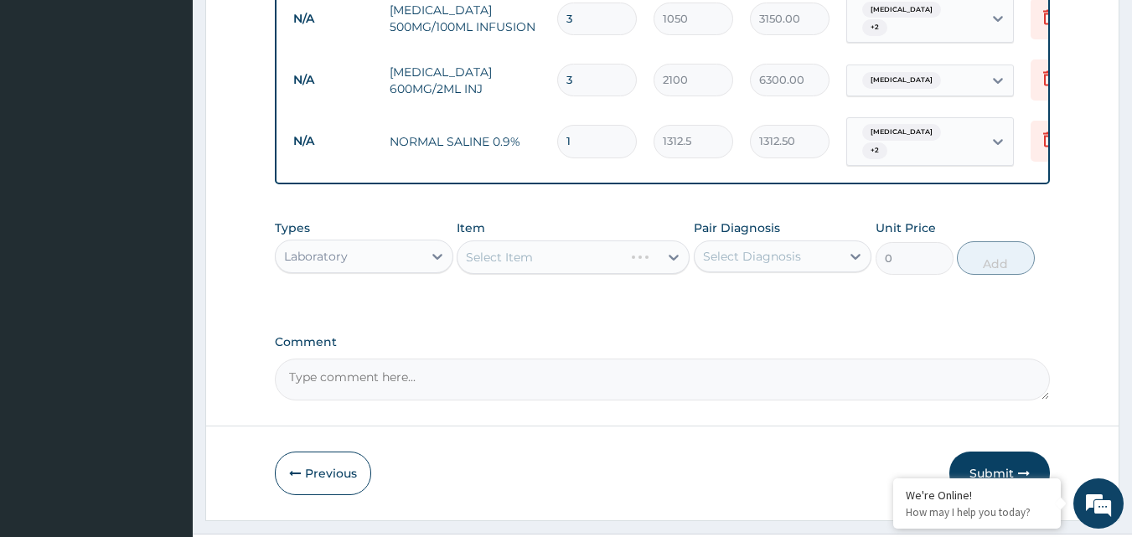
click at [999, 452] on button "Submit" at bounding box center [999, 474] width 101 height 44
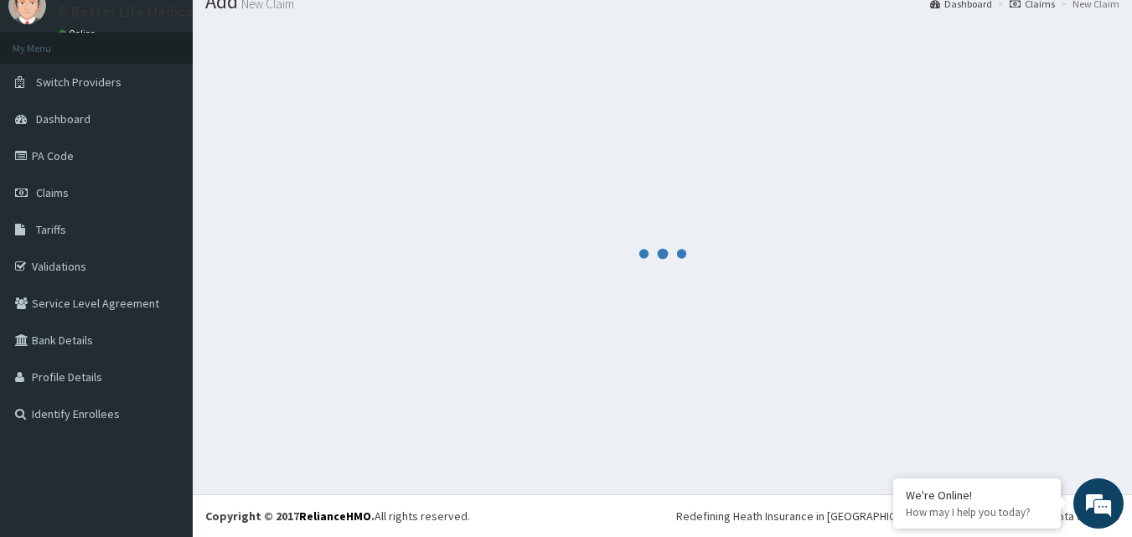
scroll to position [64, 0]
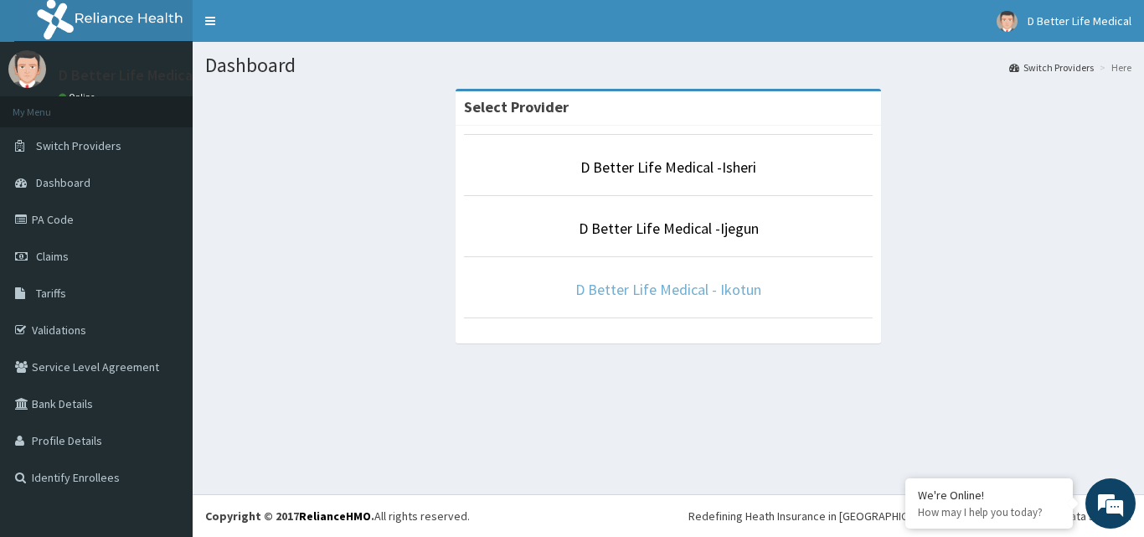
click at [696, 292] on link "D Better Life Medical - Ikotun" at bounding box center [668, 289] width 186 height 19
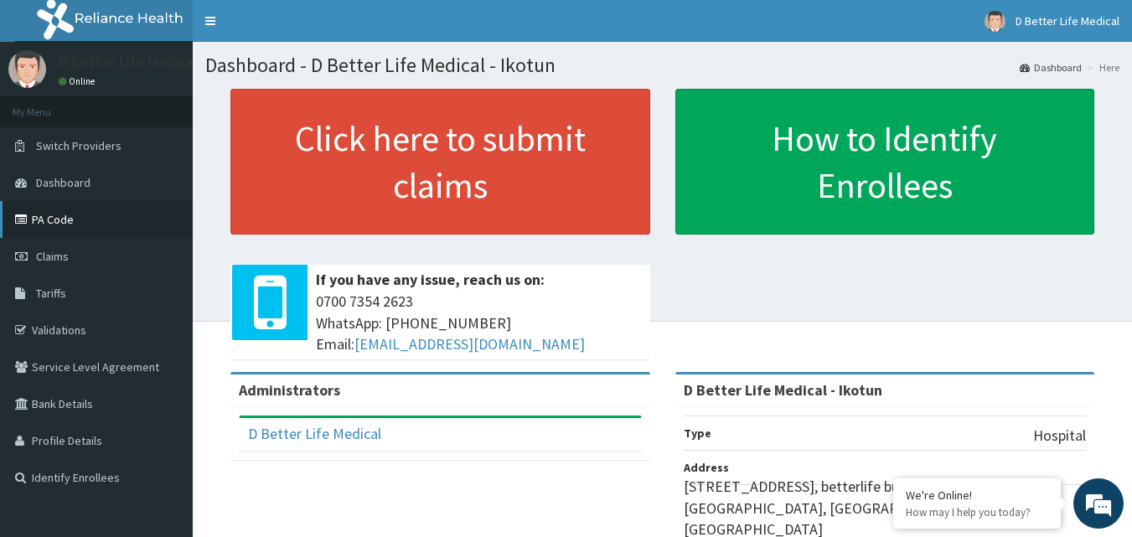
click at [41, 218] on link "PA Code" at bounding box center [96, 219] width 193 height 37
